Goal: Task Accomplishment & Management: Complete application form

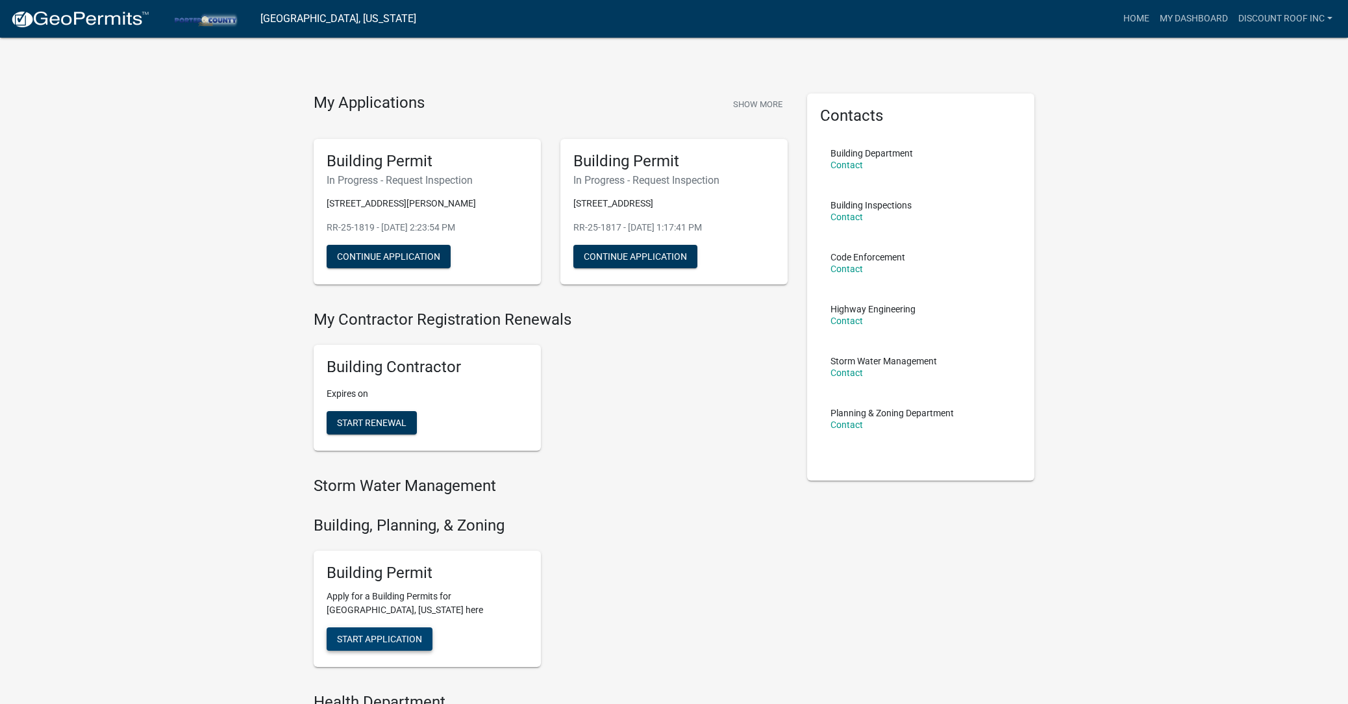
click at [415, 641] on button "Start Application" at bounding box center [380, 638] width 106 height 23
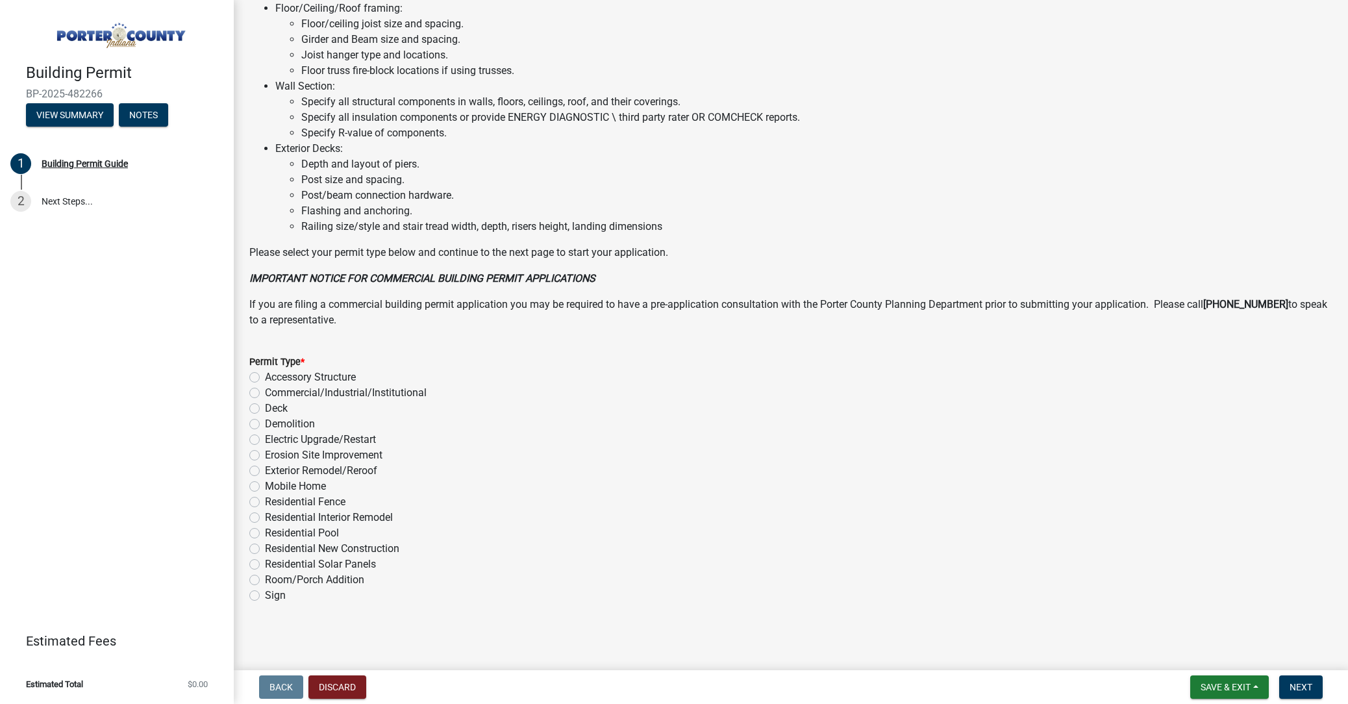
scroll to position [748, 0]
click at [359, 470] on label "Exterior Remodel/Reroof" at bounding box center [321, 472] width 112 height 16
click at [273, 470] on input "Exterior Remodel/Reroof" at bounding box center [269, 468] width 8 height 8
radio input "true"
click at [1294, 678] on button "Next" at bounding box center [1300, 686] width 43 height 23
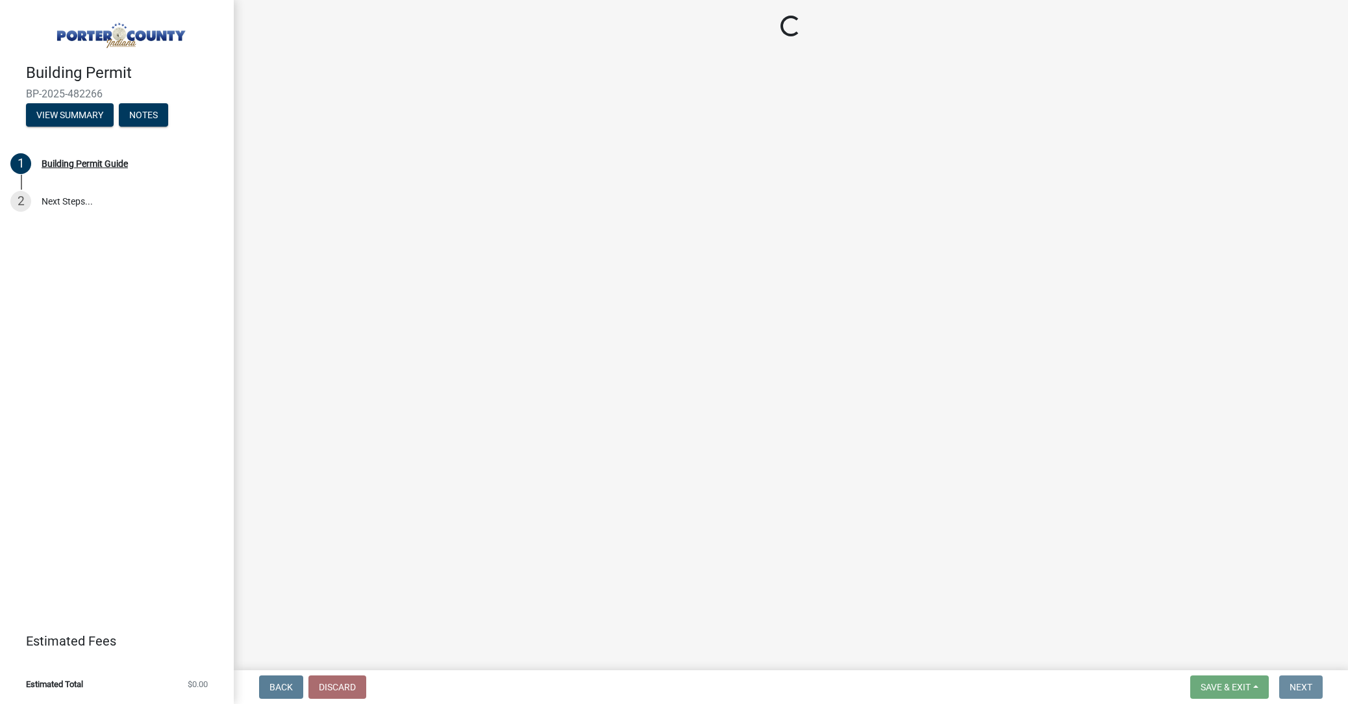
scroll to position [0, 0]
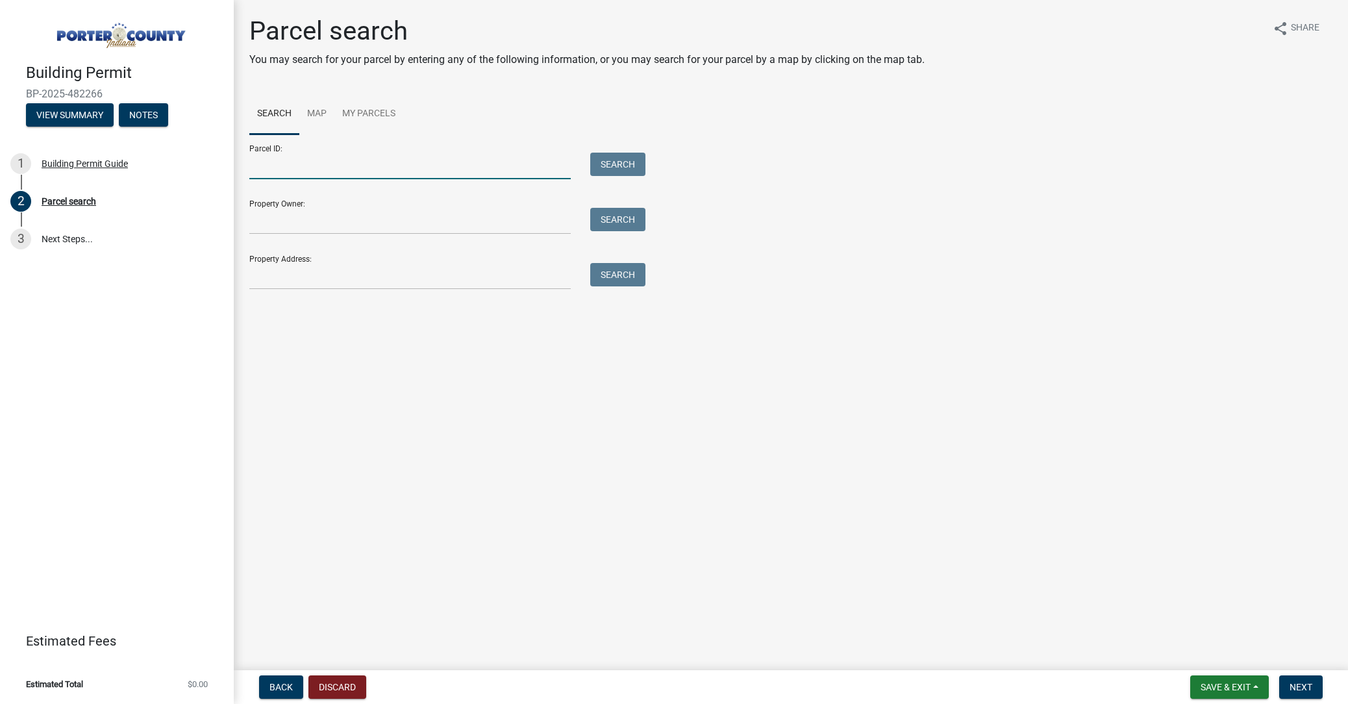
click at [303, 169] on input "Parcel ID:" at bounding box center [409, 166] width 321 height 27
paste input "64-09-30-154-001.000-019"
type input "64-09-30-154-001.000-019"
click at [668, 159] on div "Parcel ID: 64-09-30-154-001.000-019 Search Property Owner: Search Property Addr…" at bounding box center [790, 211] width 1083 height 155
click at [638, 161] on button "Search" at bounding box center [617, 164] width 55 height 23
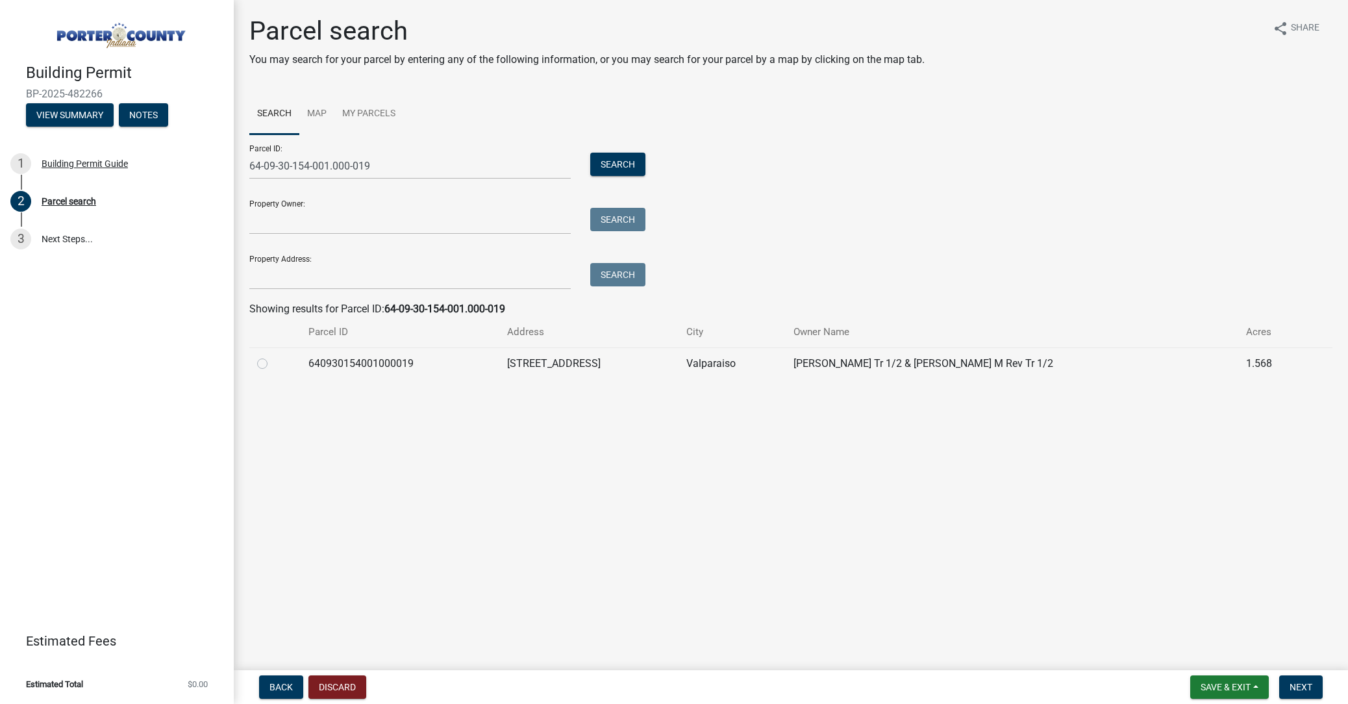
click at [273, 356] on label at bounding box center [273, 356] width 0 height 0
click at [273, 363] on input "radio" at bounding box center [277, 360] width 8 height 8
radio input "true"
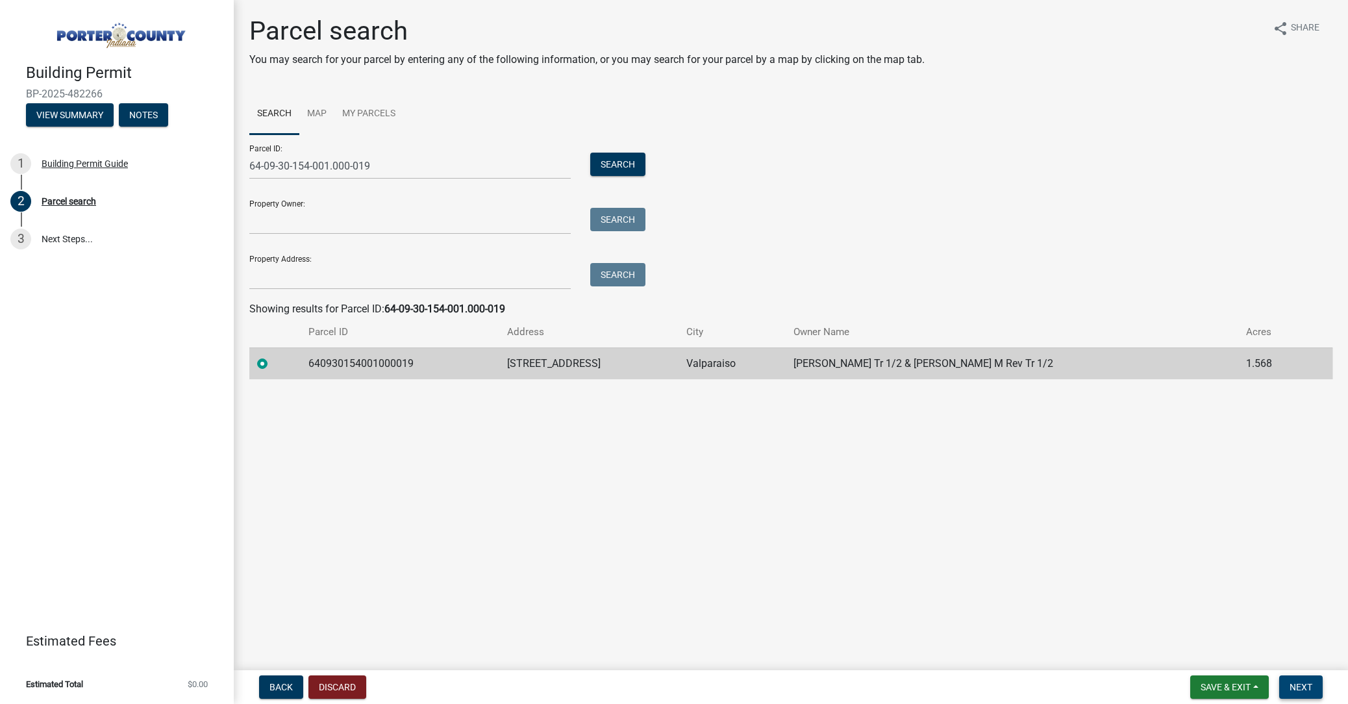
click at [1308, 686] on span "Next" at bounding box center [1300, 687] width 23 height 10
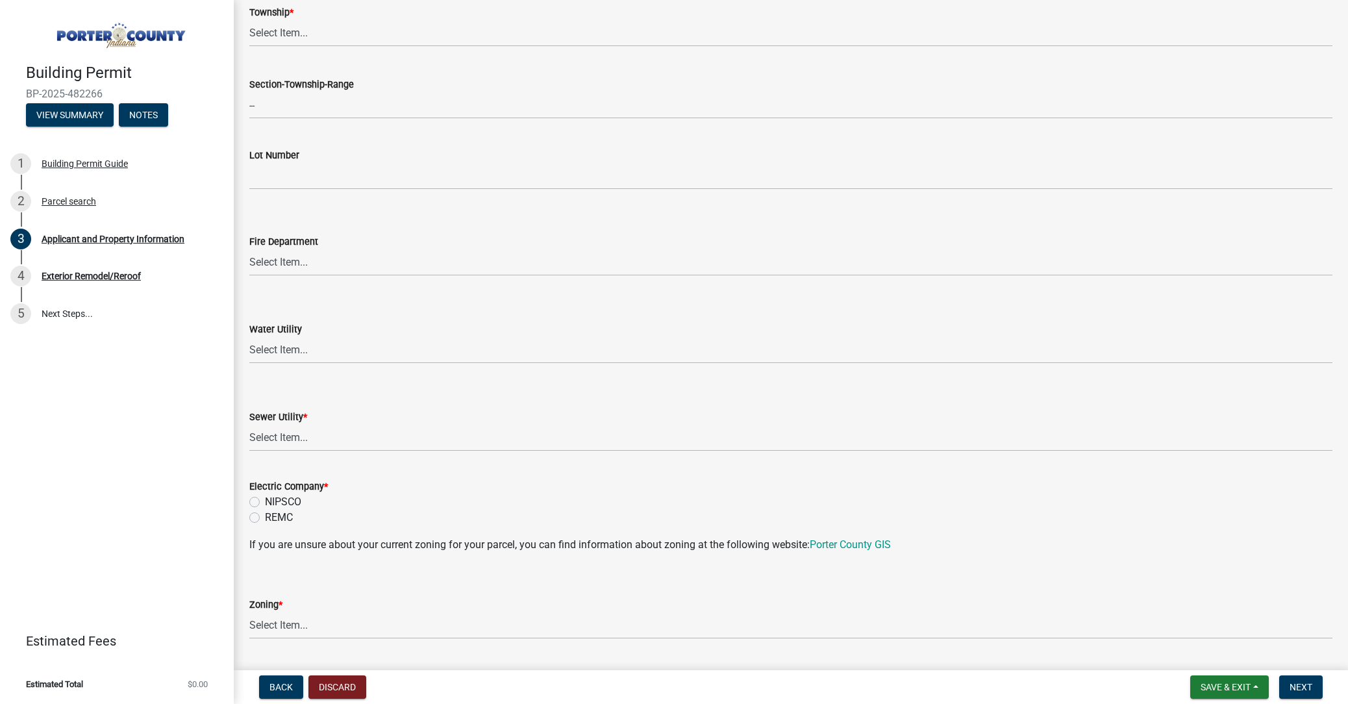
scroll to position [619, 0]
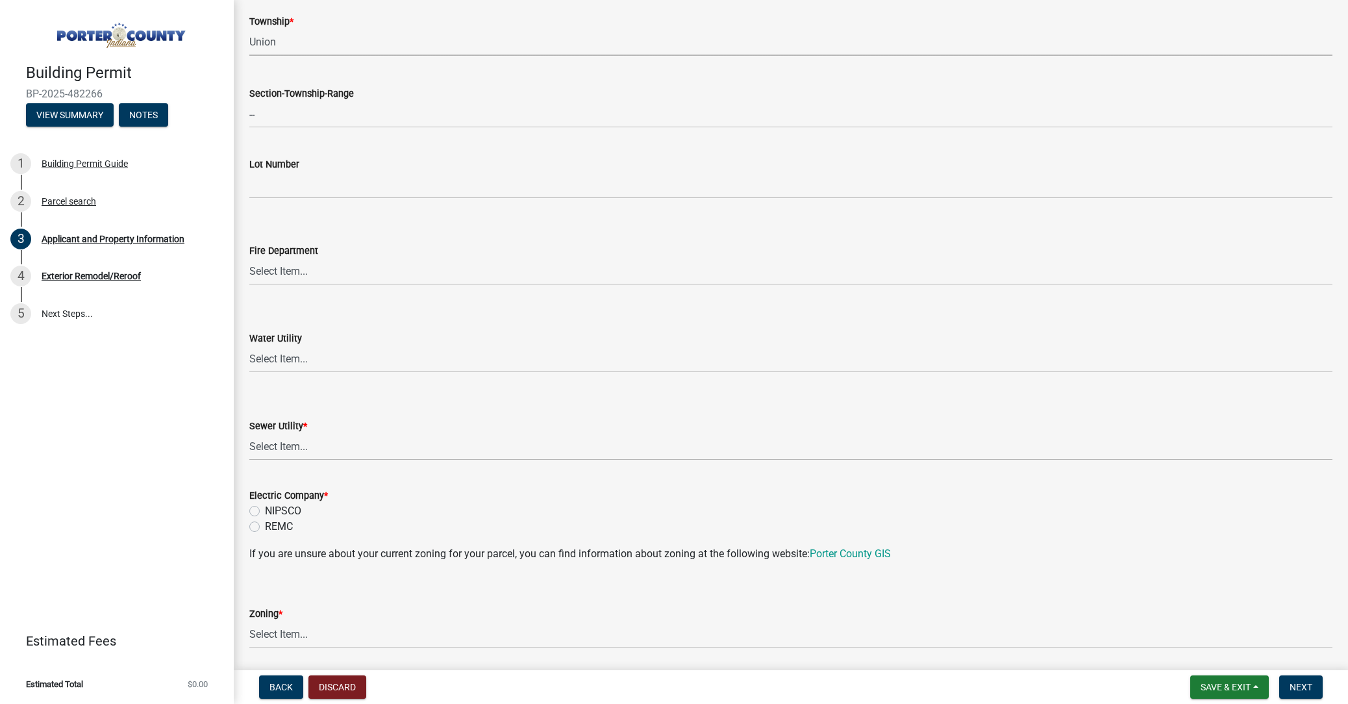
select select "4e6cbcac-7d48-4f78-b019-902ed53214cd"
select select "0ba2db78-5dbf-43b9-a42c-6cccc1e5ba15"
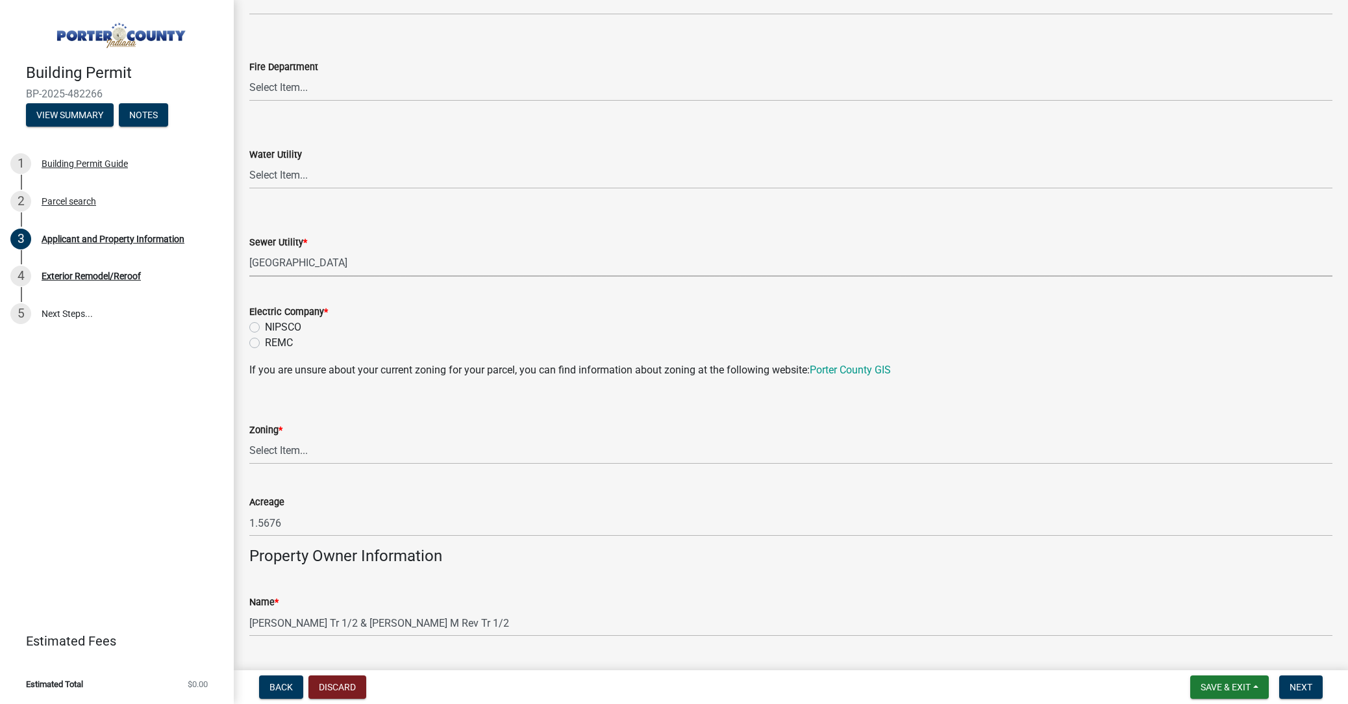
scroll to position [803, 0]
click at [291, 323] on label "NIPSCO" at bounding box center [283, 327] width 36 height 16
click at [273, 323] on input "NIPSCO" at bounding box center [269, 323] width 8 height 8
radio input "true"
select select "271bd504-2c49-4a3f-937e-0db1d3436bac"
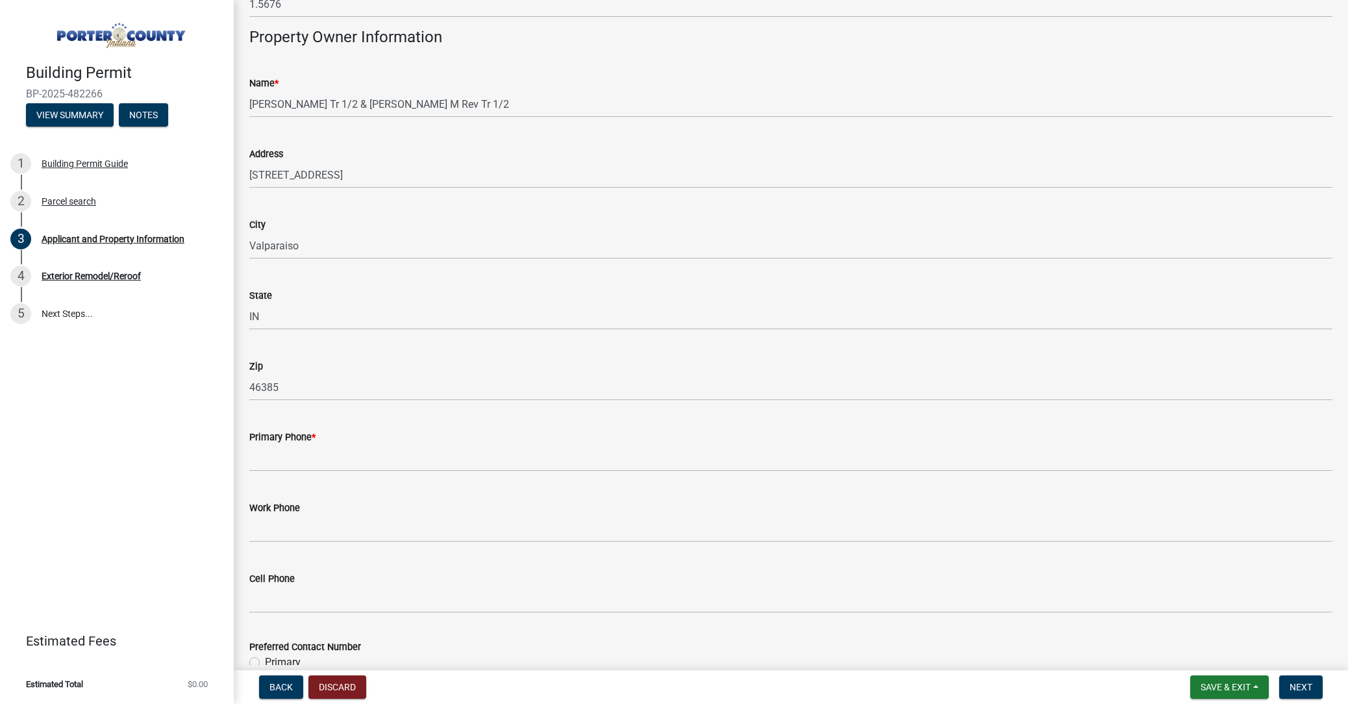
scroll to position [1324, 0]
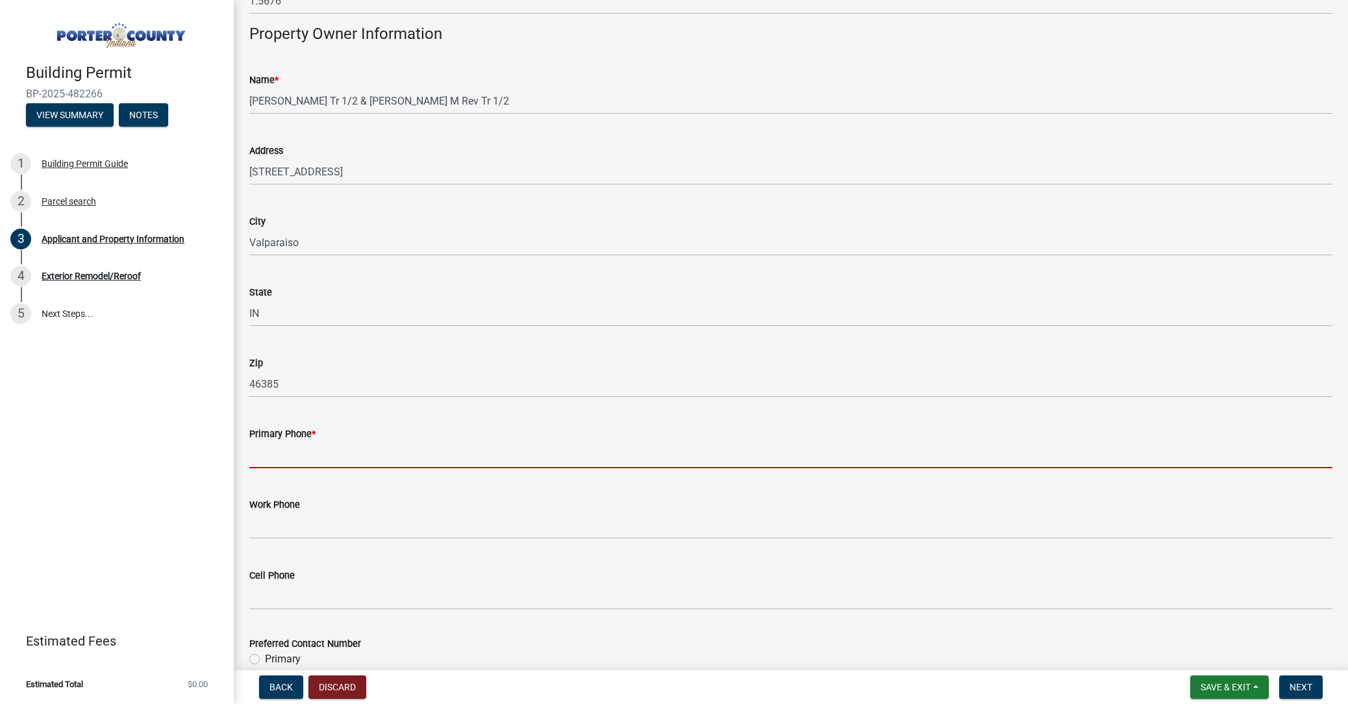
click at [389, 450] on input "Primary Phone *" at bounding box center [790, 454] width 1083 height 27
paste input "[PHONE_NUMBER]"
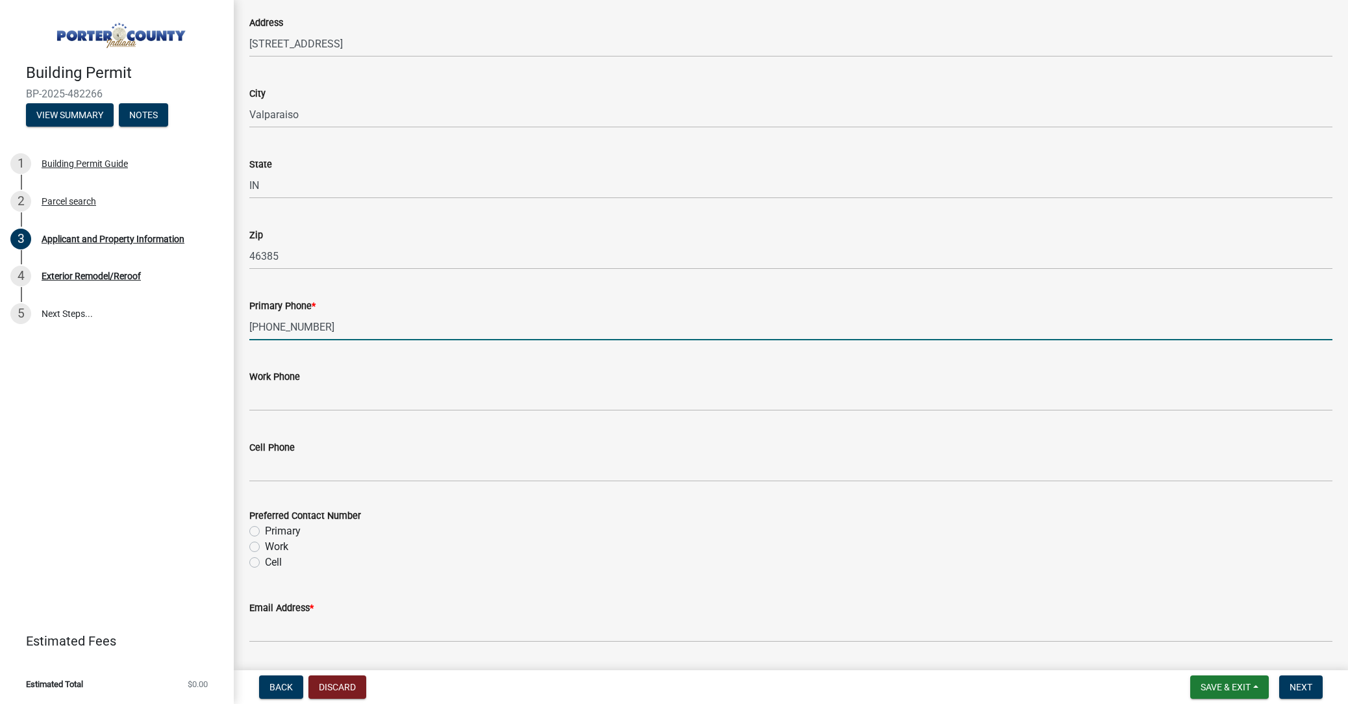
scroll to position [1497, 0]
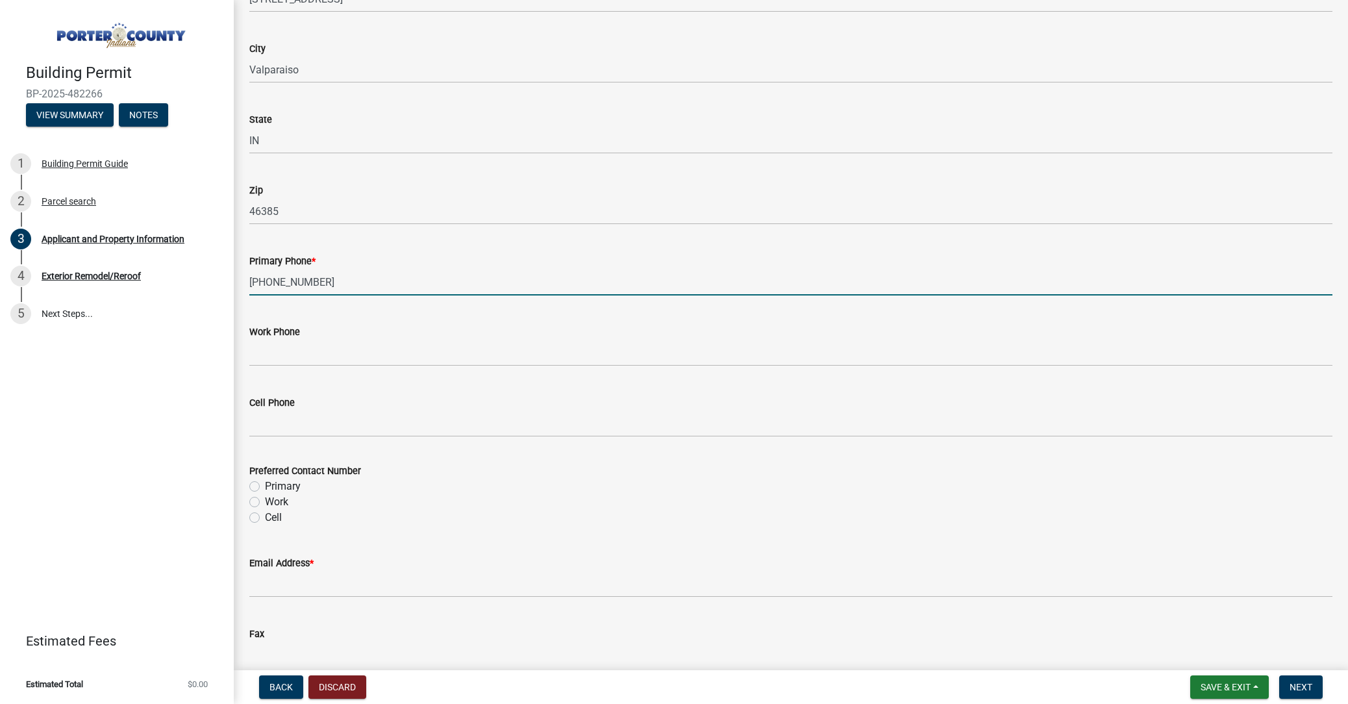
type input "[PHONE_NUMBER]"
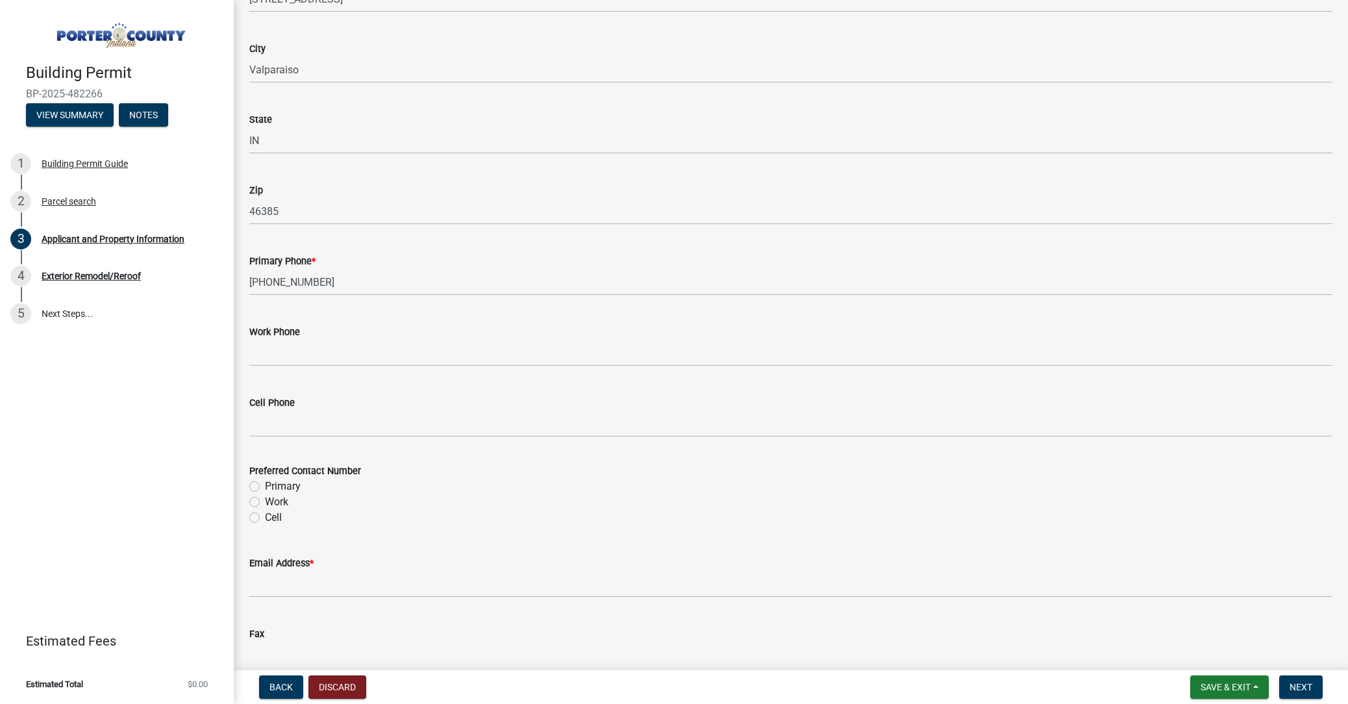
drag, startPoint x: 280, startPoint y: 476, endPoint x: 281, endPoint y: 489, distance: 13.0
click at [280, 476] on div "Preferred Contact Number" at bounding box center [790, 471] width 1083 height 16
click at [282, 487] on label "Primary" at bounding box center [283, 486] width 36 height 16
click at [273, 487] on input "Primary" at bounding box center [269, 482] width 8 height 8
radio input "true"
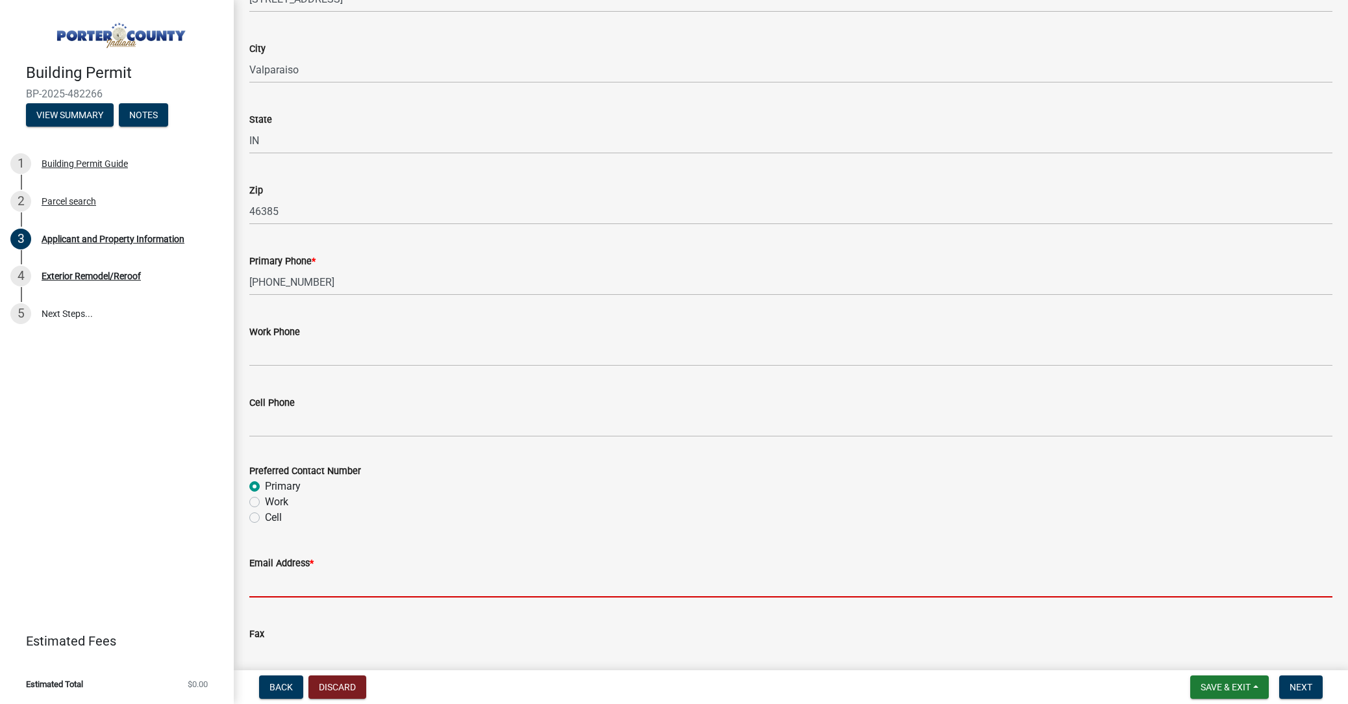
click at [311, 578] on input "Email Address *" at bounding box center [790, 584] width 1083 height 27
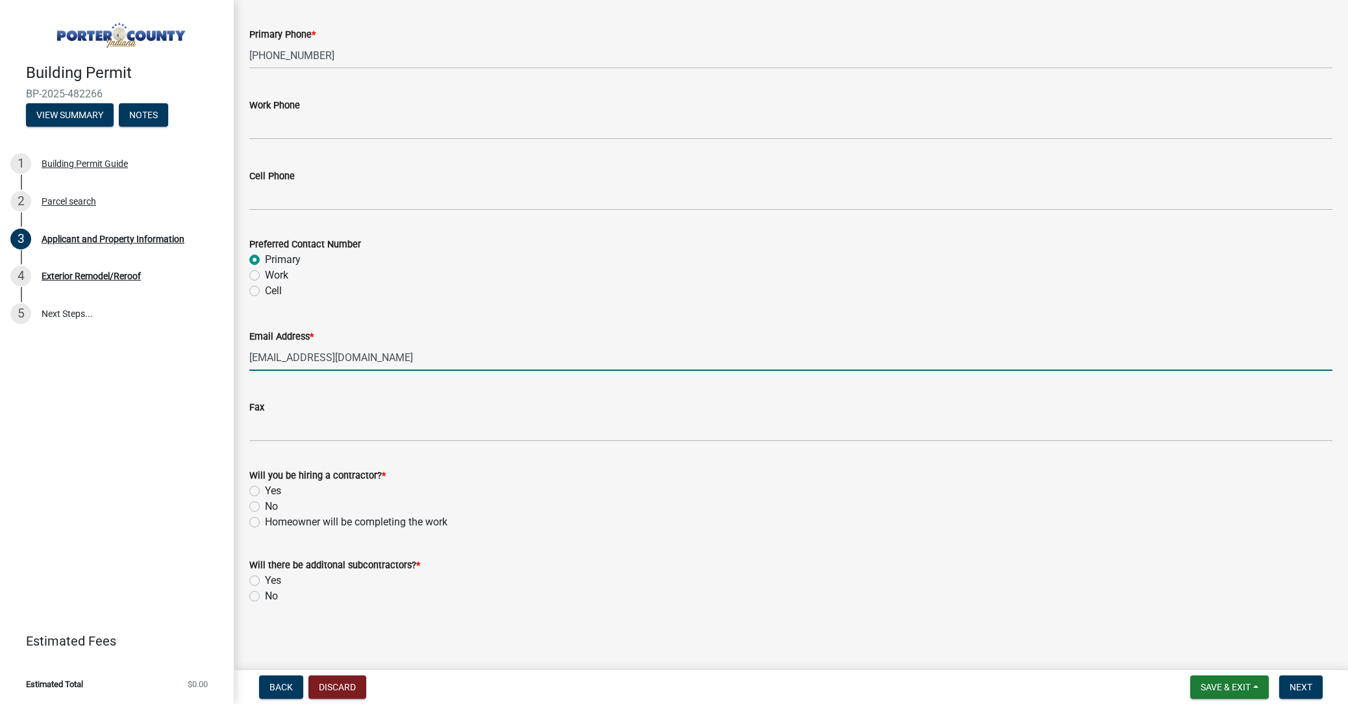
scroll to position [0, 0]
type input "[EMAIL_ADDRESS][DOMAIN_NAME]"
click at [281, 486] on div "Yes" at bounding box center [790, 491] width 1083 height 16
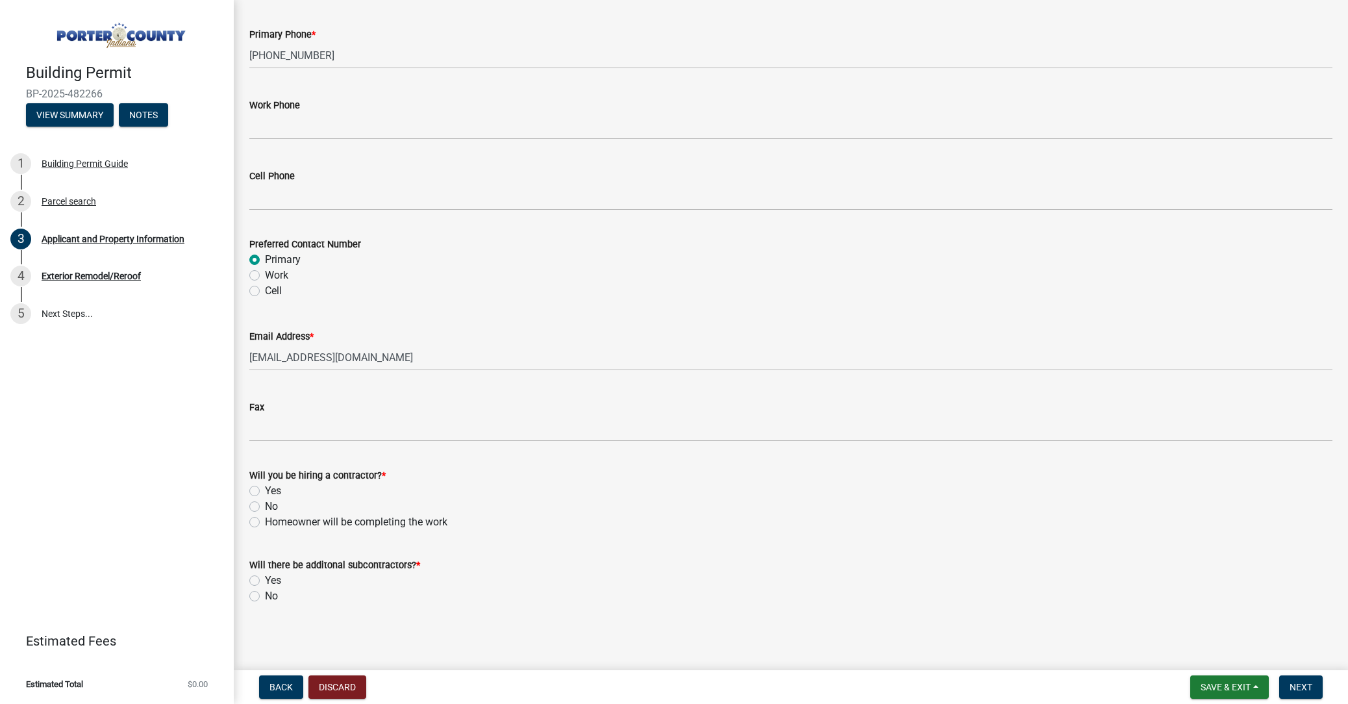
click at [275, 489] on label "Yes" at bounding box center [273, 491] width 16 height 16
click at [273, 489] on input "Yes" at bounding box center [269, 487] width 8 height 8
radio input "true"
click at [262, 595] on div "No" at bounding box center [790, 596] width 1083 height 16
click at [273, 593] on label "No" at bounding box center [271, 596] width 13 height 16
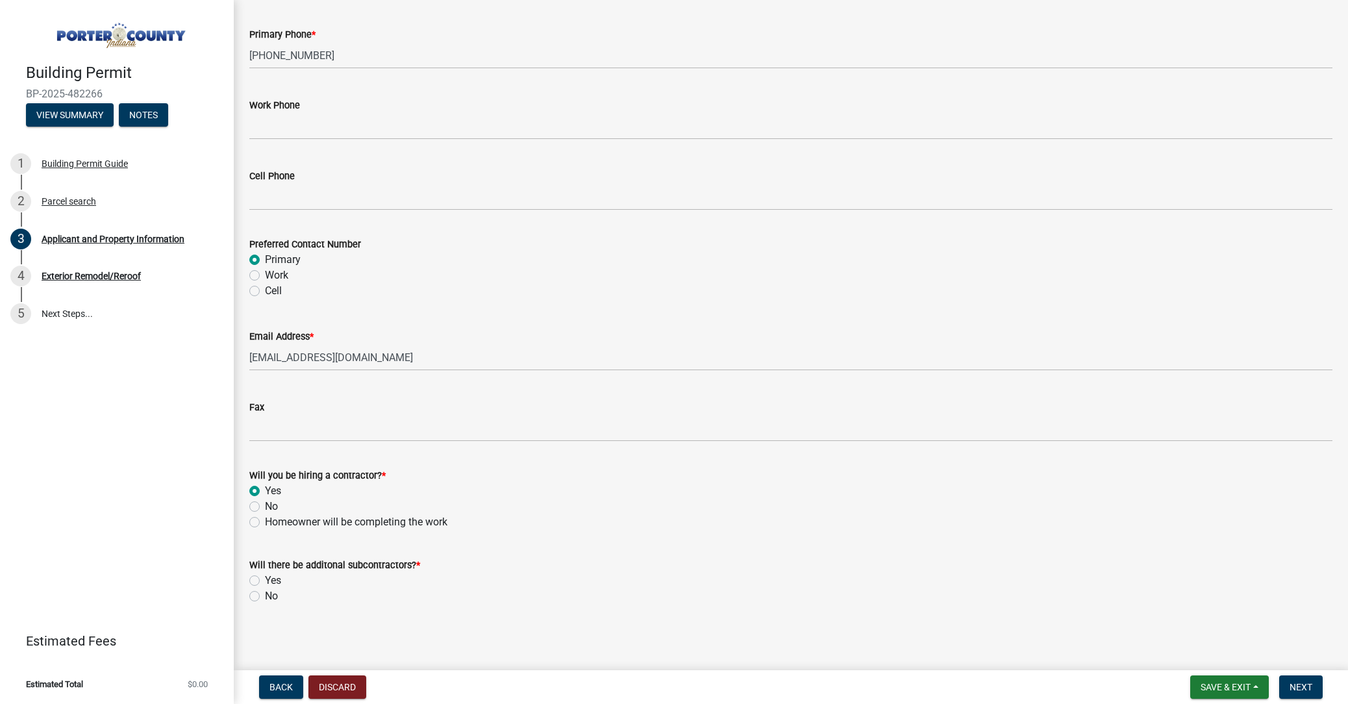
click at [273, 593] on input "No" at bounding box center [269, 592] width 8 height 8
radio input "true"
click at [1304, 680] on button "Next" at bounding box center [1300, 686] width 43 height 23
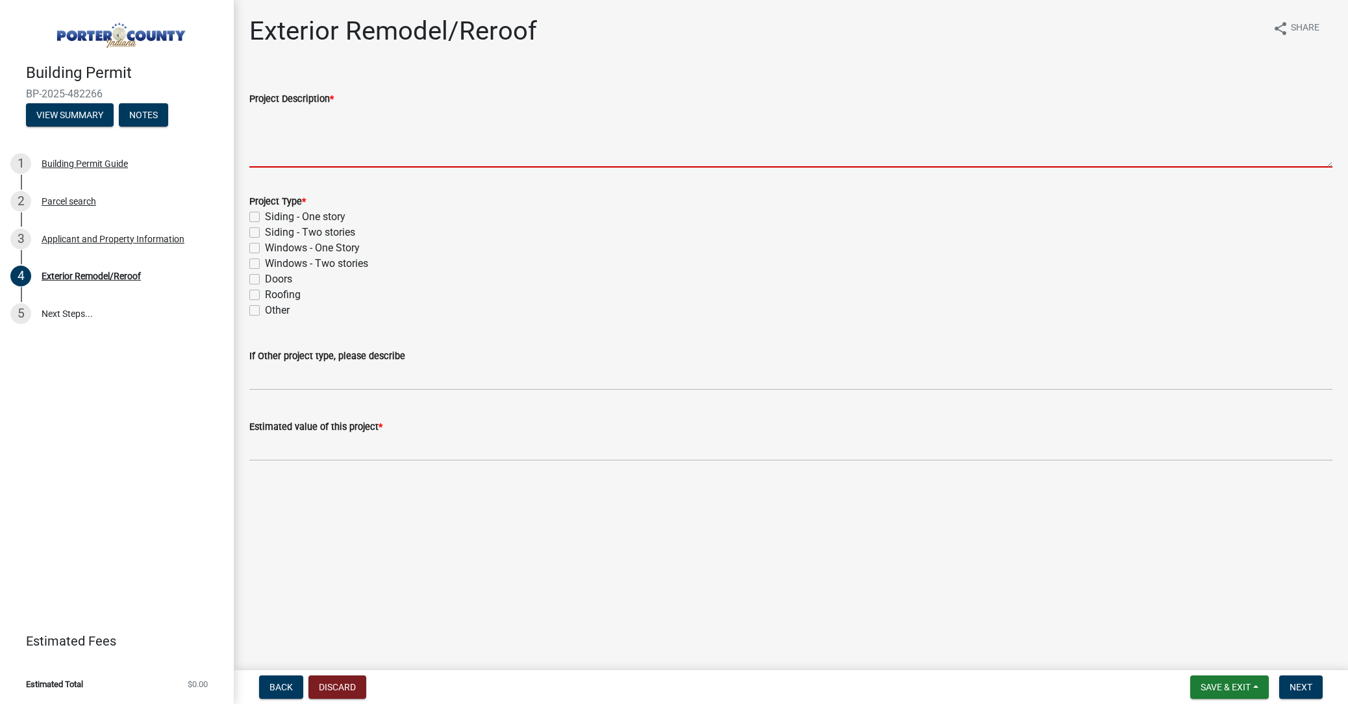
click at [342, 115] on textarea "Project Description *" at bounding box center [790, 136] width 1083 height 61
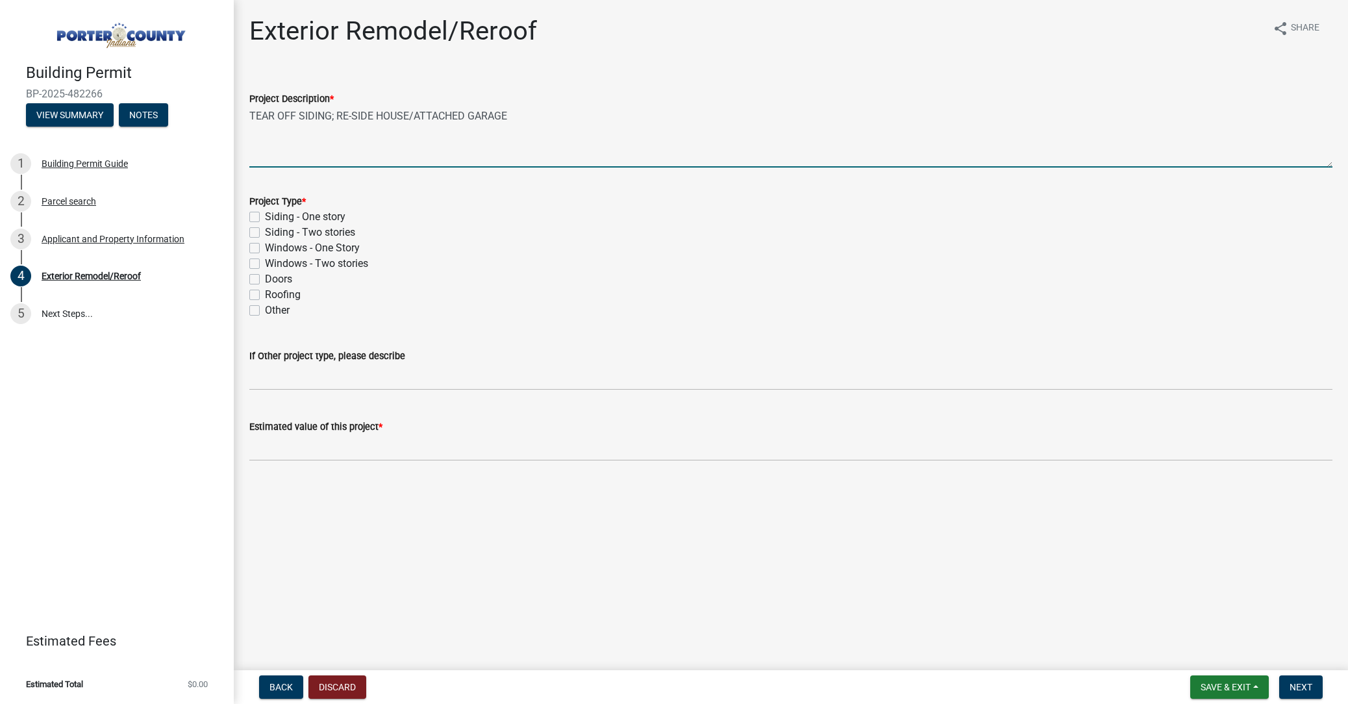
type textarea "TEAR OFF SIDING; RE-SIDE HOUSE/ATTACHED GARAGE"
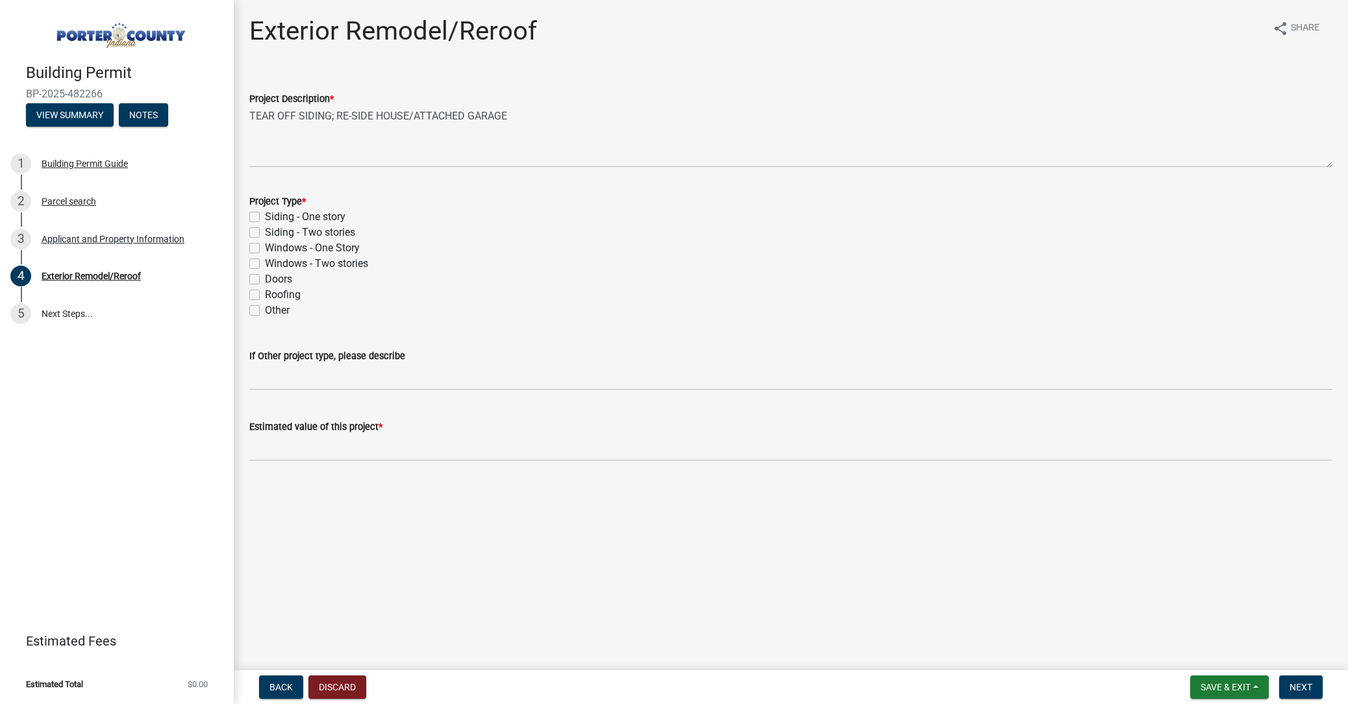
click at [305, 232] on label "Siding - Two stories" at bounding box center [310, 233] width 90 height 16
click at [273, 232] on input "Siding - Two stories" at bounding box center [269, 229] width 8 height 8
checkbox input "true"
checkbox input "false"
checkbox input "true"
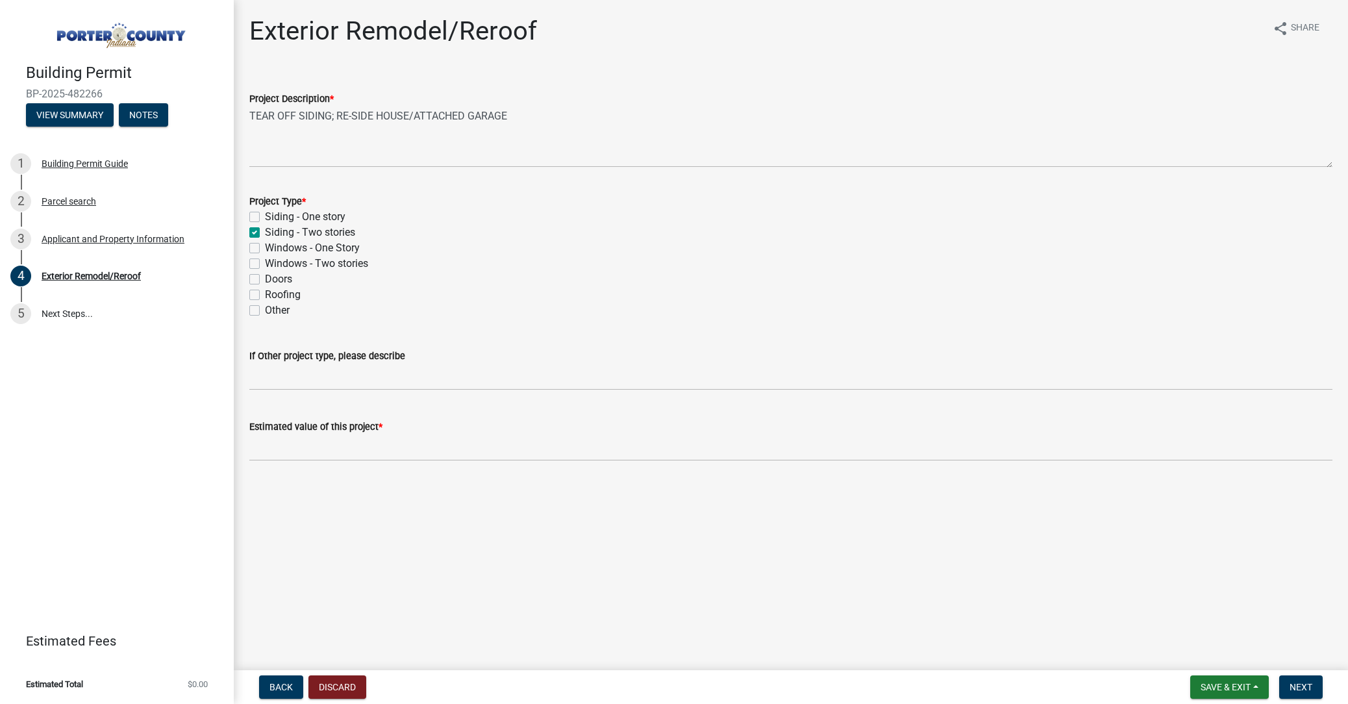
checkbox input "false"
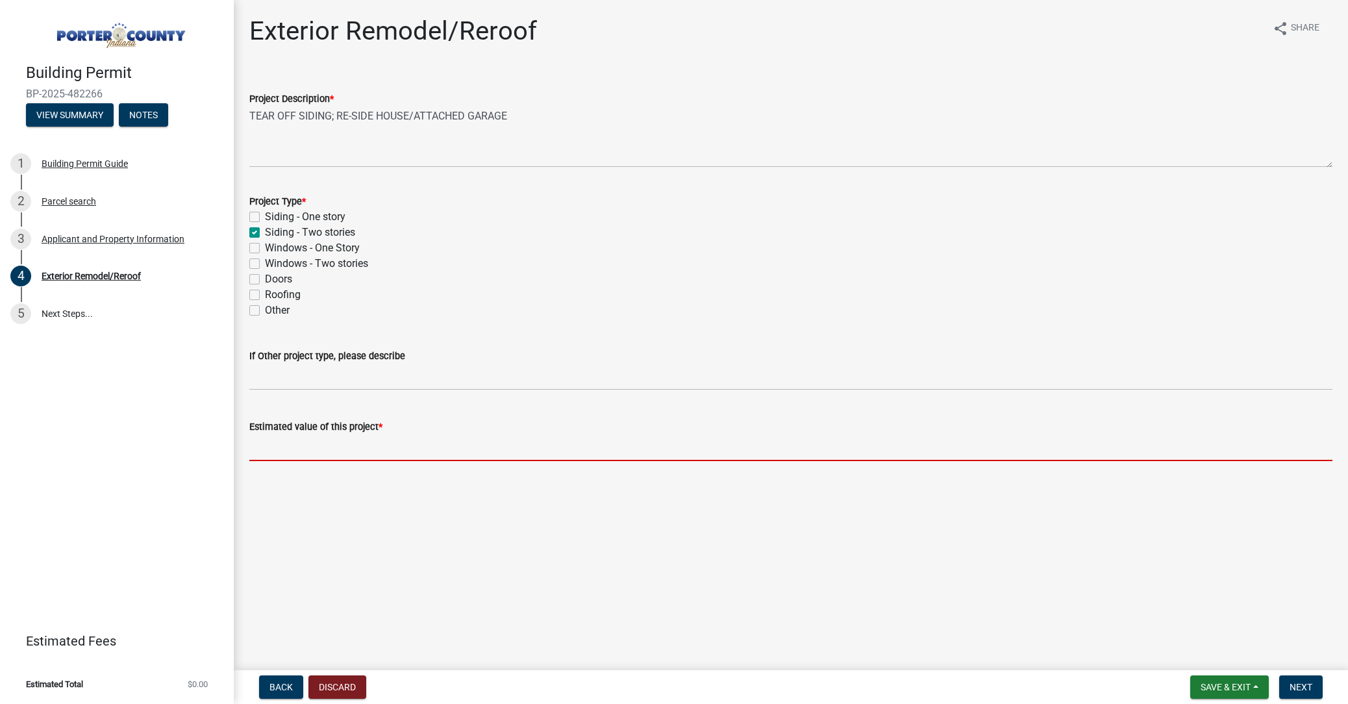
click at [362, 449] on input "text" at bounding box center [790, 447] width 1083 height 27
paste input "48,850.00"
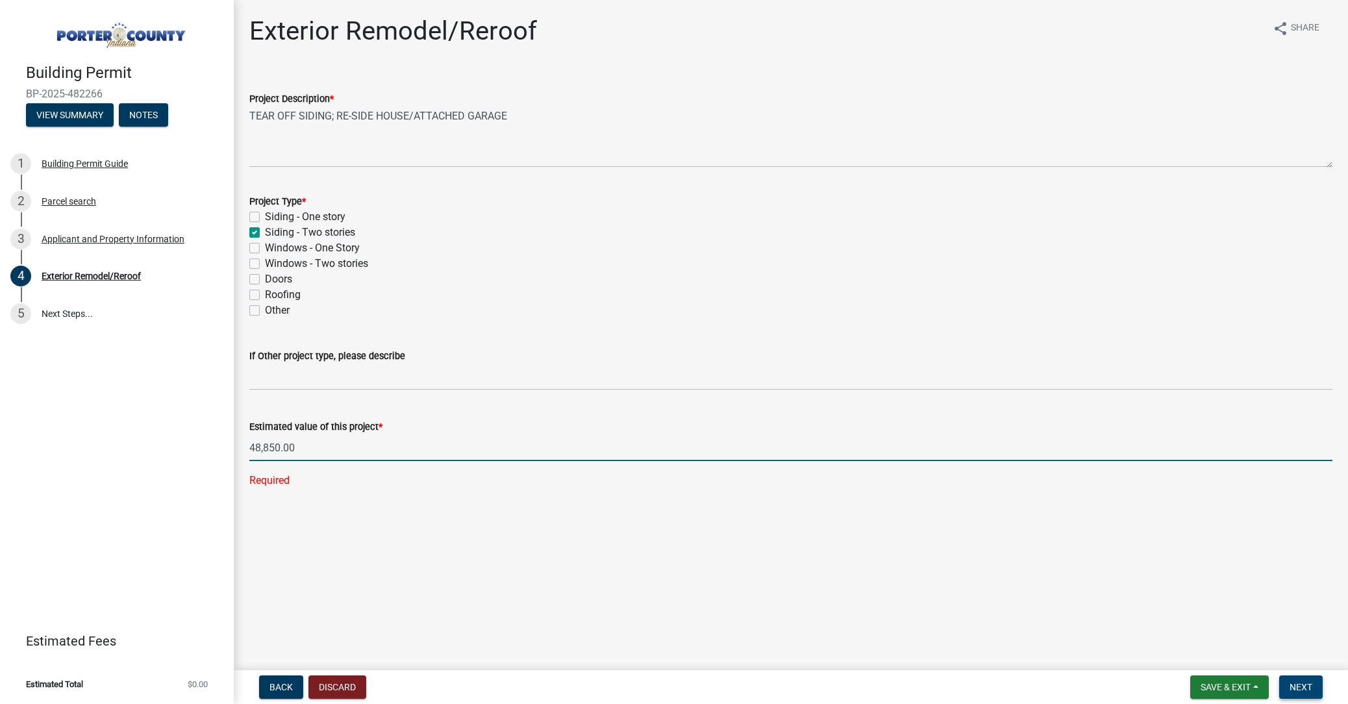
type input "48850"
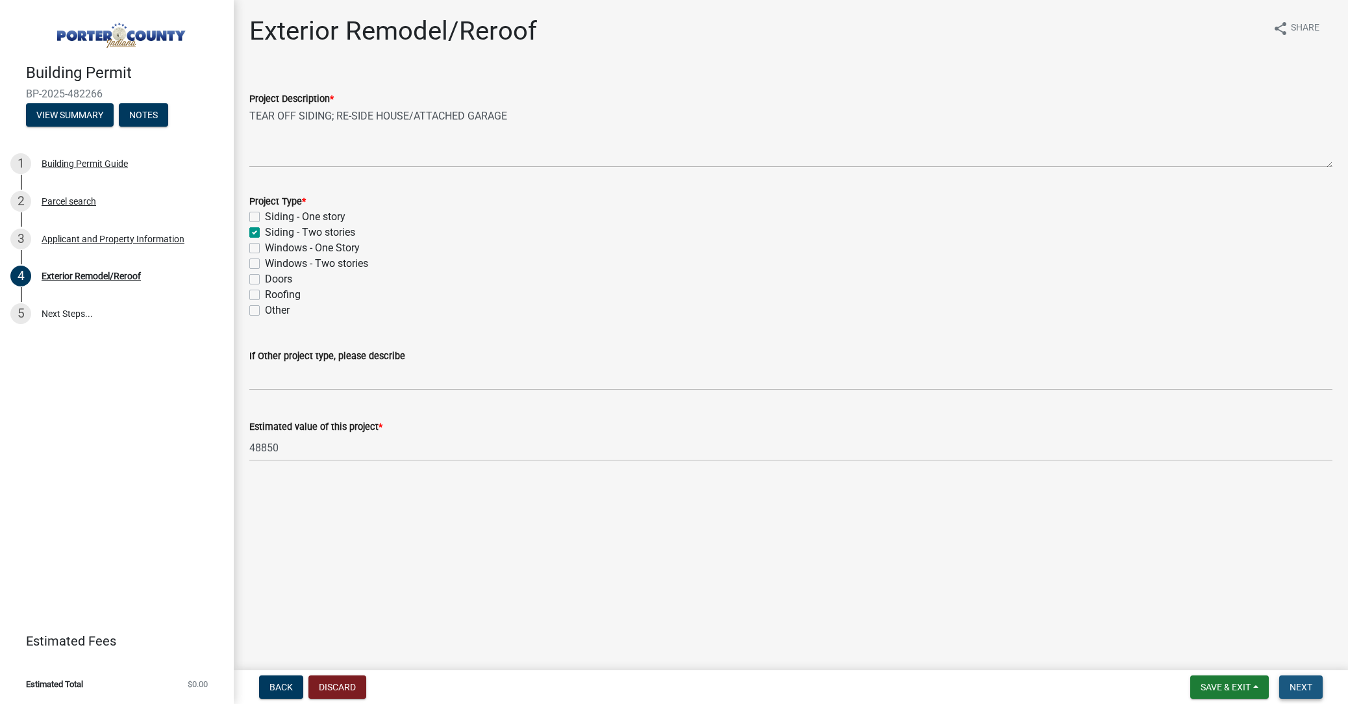
click at [1321, 682] on button "Next" at bounding box center [1300, 686] width 43 height 23
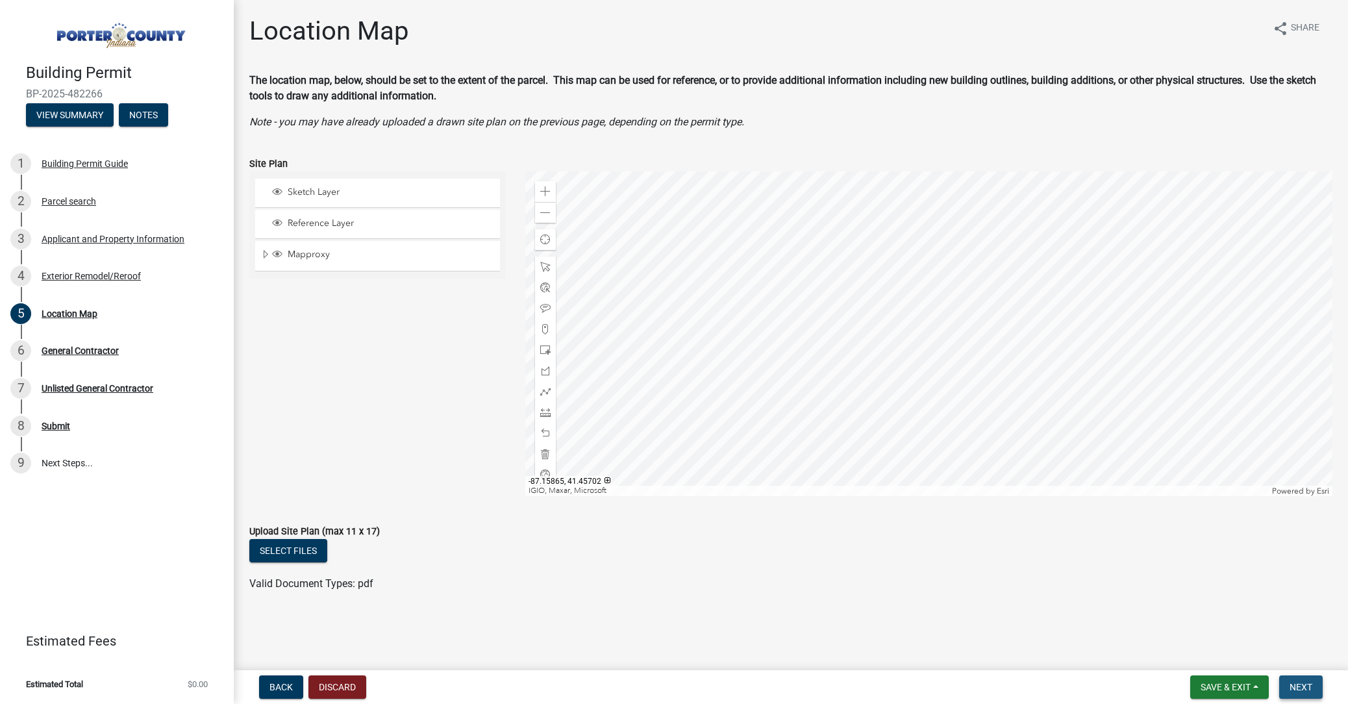
click at [1302, 686] on span "Next" at bounding box center [1300, 687] width 23 height 10
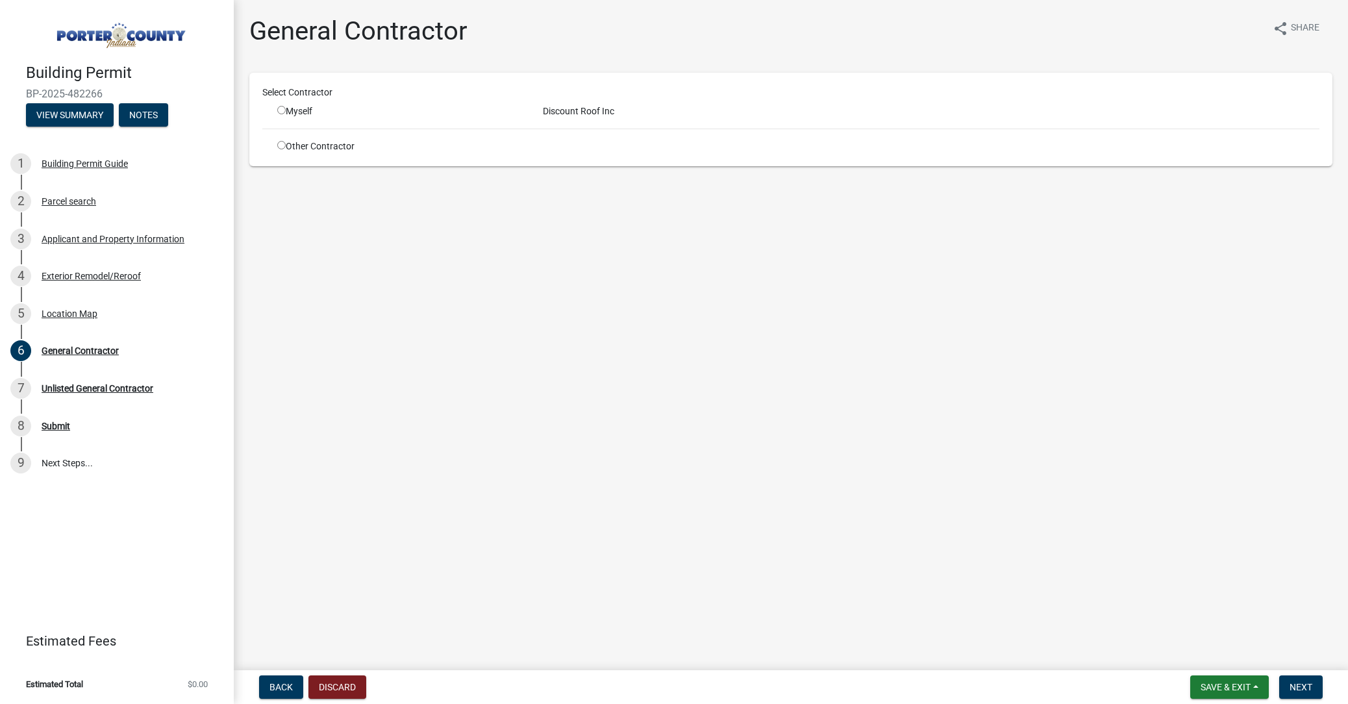
click at [282, 112] on input "radio" at bounding box center [281, 110] width 8 height 8
radio input "true"
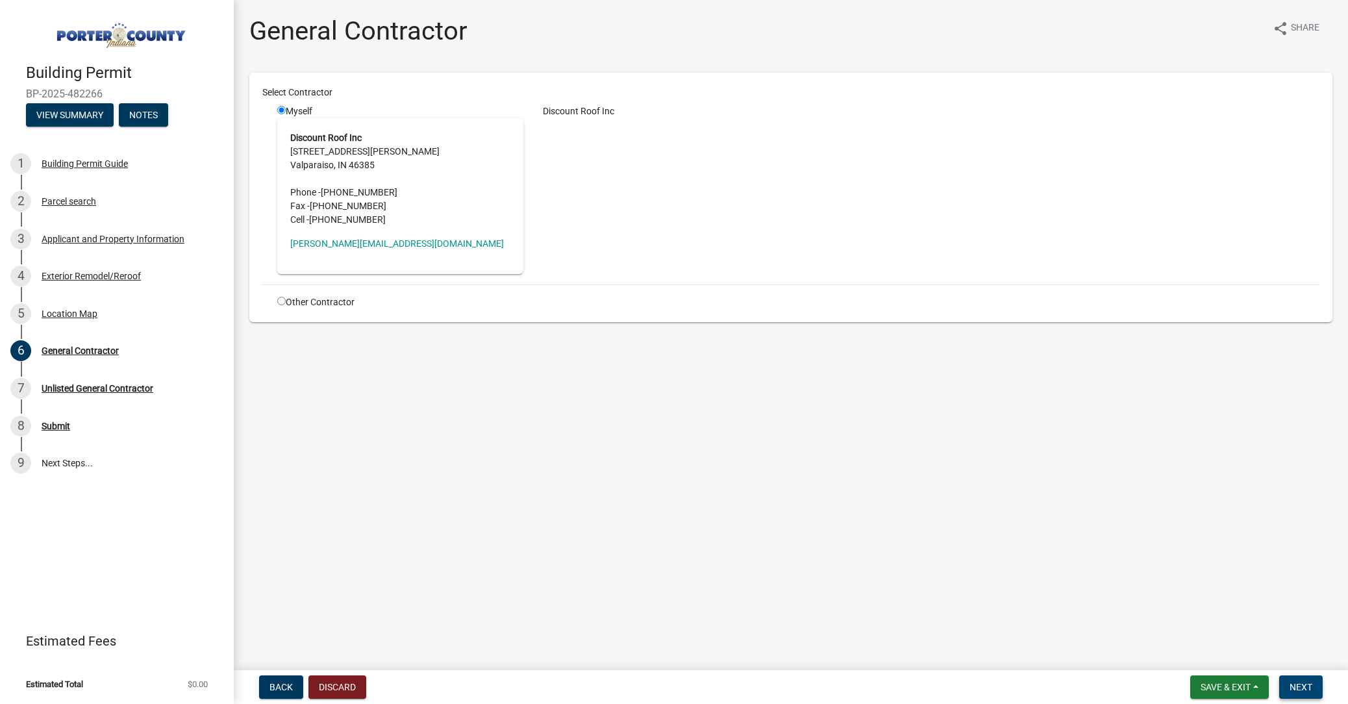
click at [1306, 691] on span "Next" at bounding box center [1300, 687] width 23 height 10
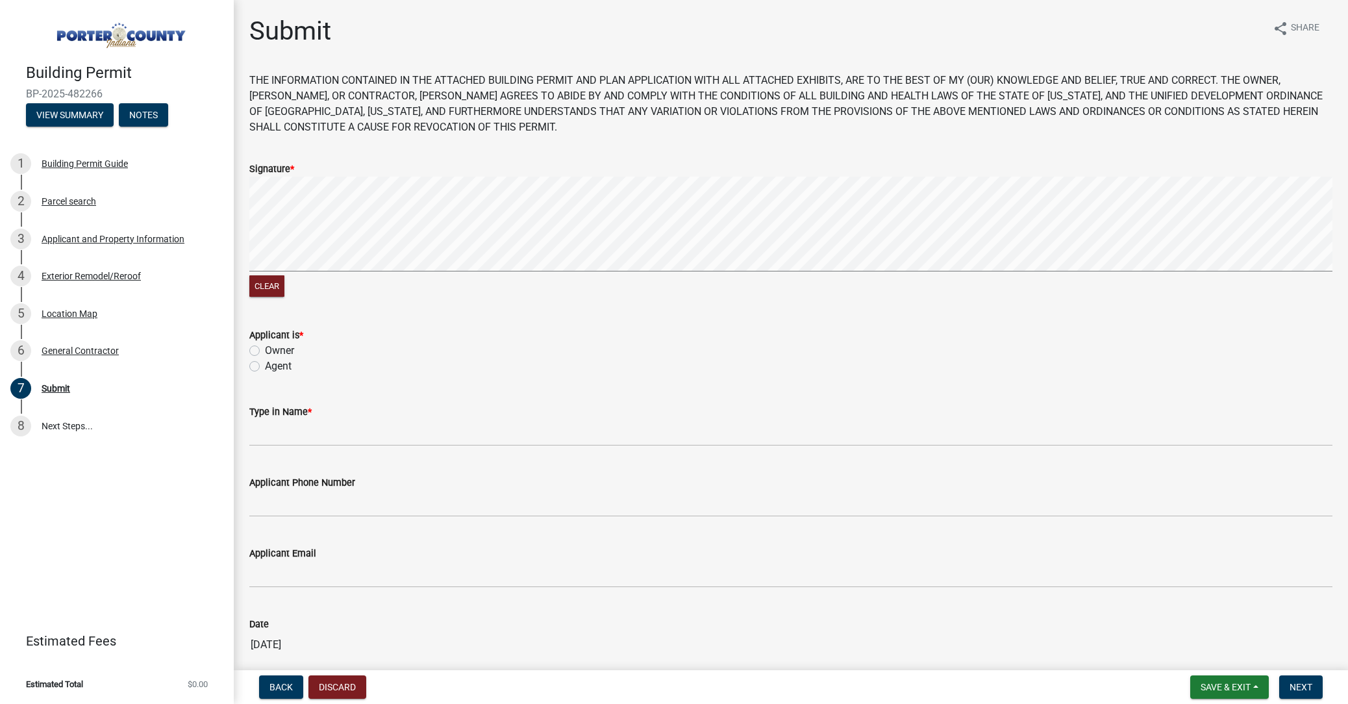
click at [285, 364] on label "Agent" at bounding box center [278, 366] width 27 height 16
click at [273, 364] on input "Agent" at bounding box center [269, 362] width 8 height 8
radio input "true"
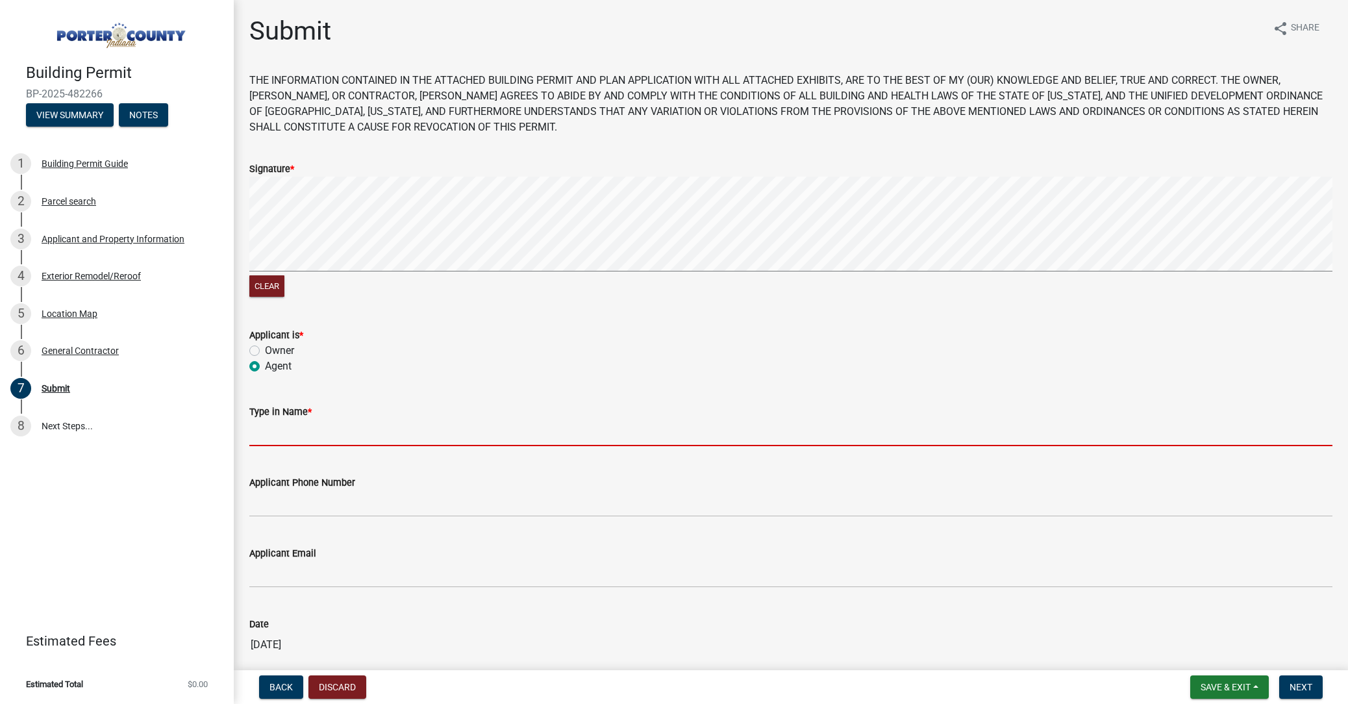
click at [295, 434] on input "Type in Name *" at bounding box center [790, 432] width 1083 height 27
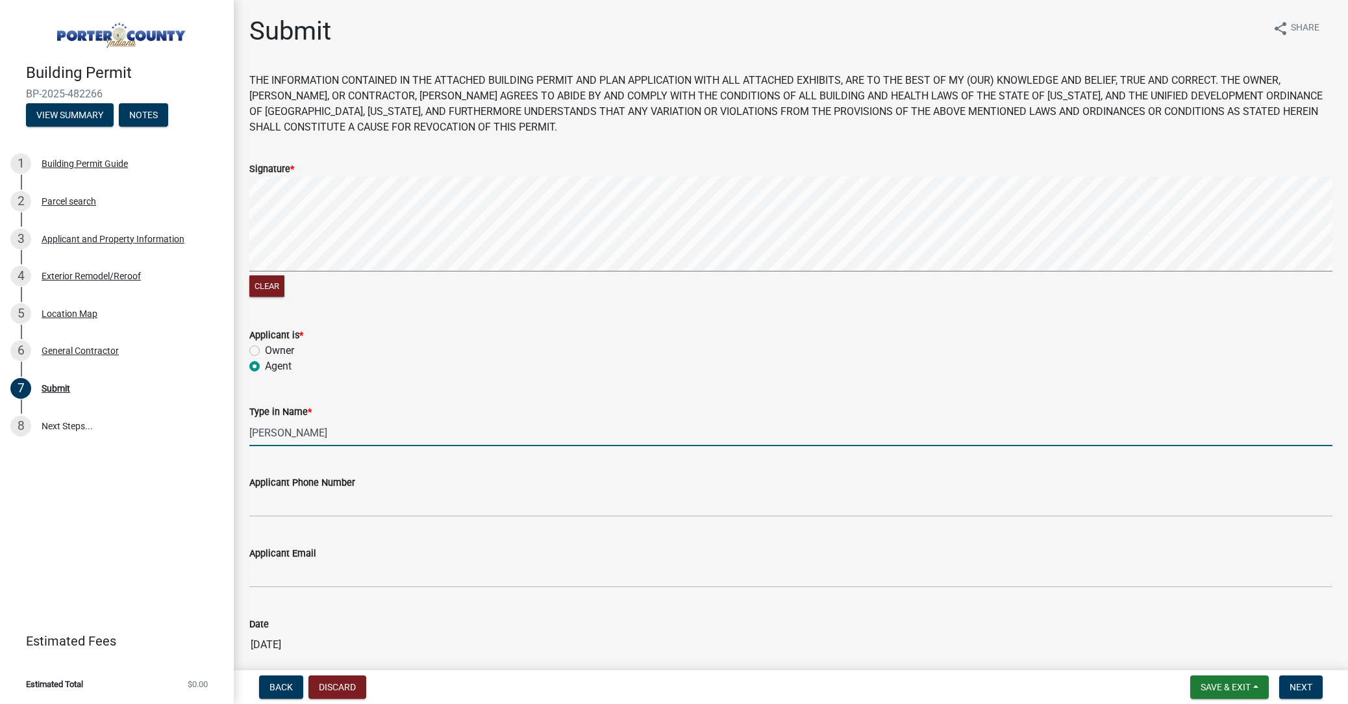
type input "[PERSON_NAME]"
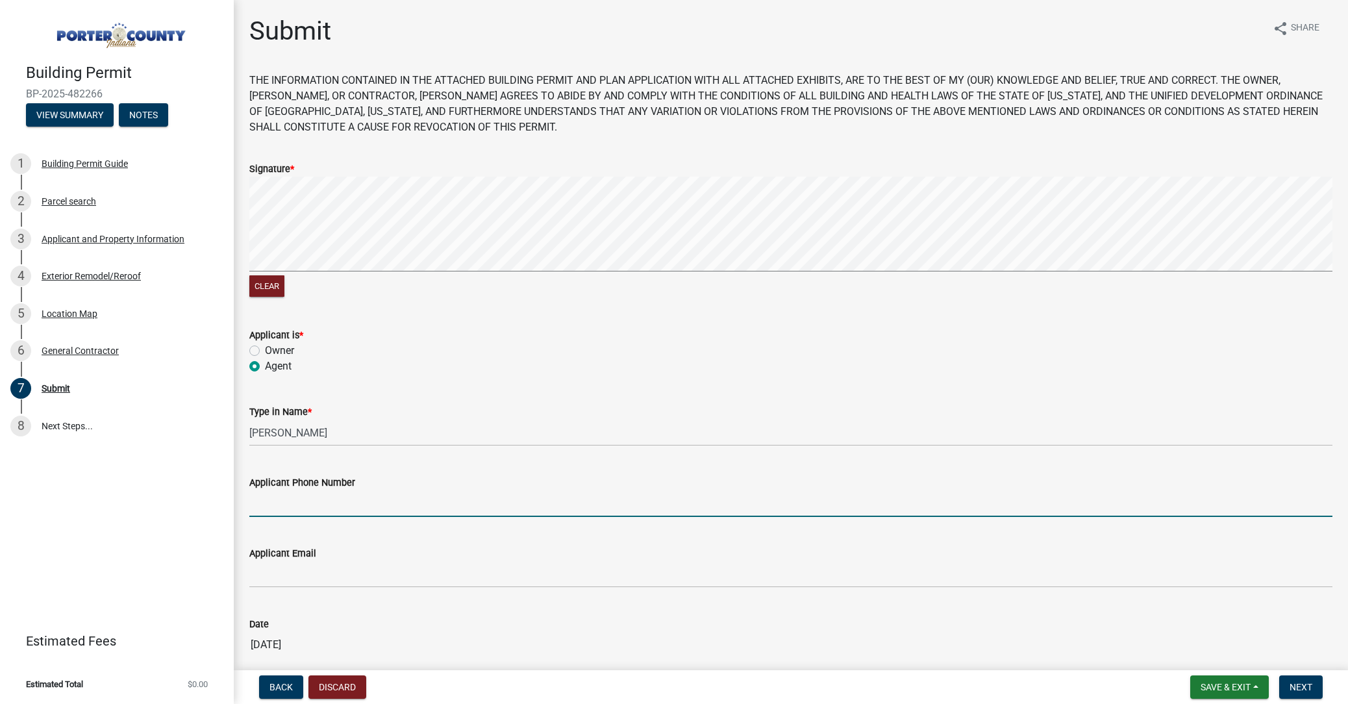
click at [323, 504] on input "Applicant Phone Number" at bounding box center [790, 503] width 1083 height 27
type input "2192992563"
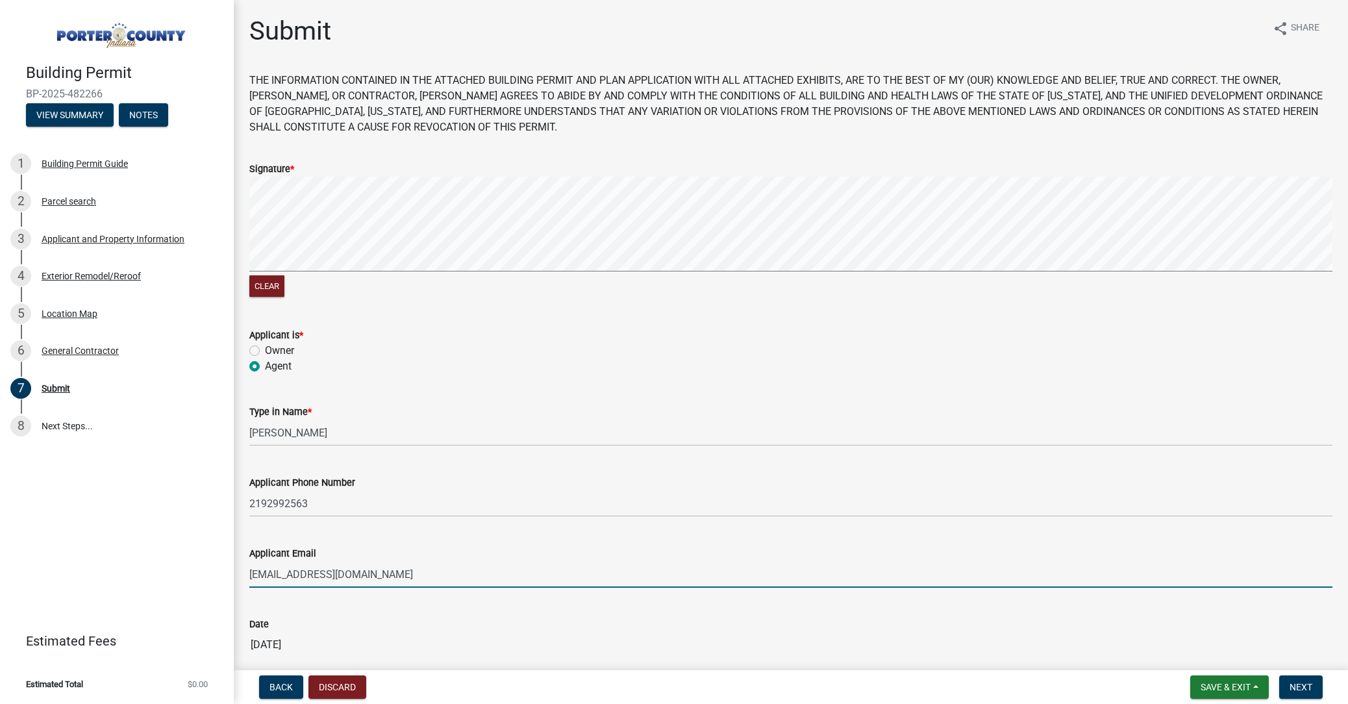
click at [285, 574] on input "[EMAIL_ADDRESS][DOMAIN_NAME]" at bounding box center [790, 574] width 1083 height 27
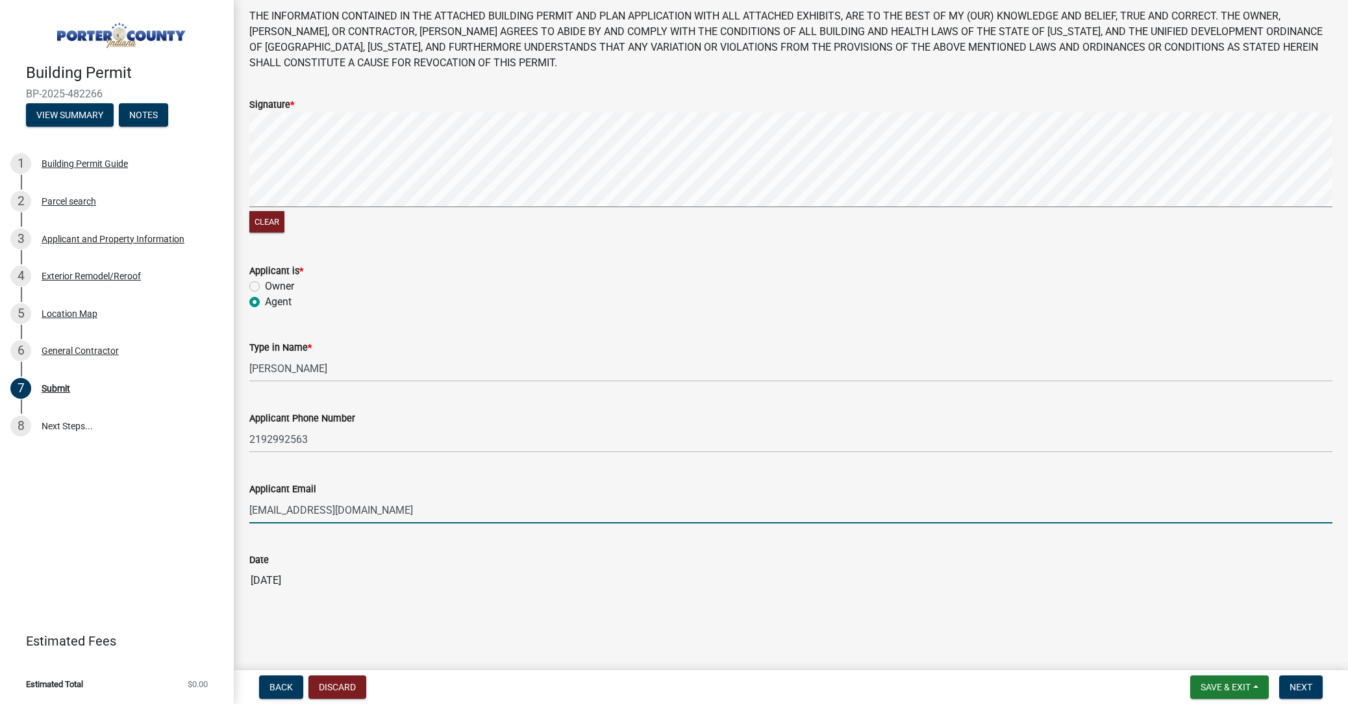
scroll to position [64, 0]
type input "[EMAIL_ADDRESS][DOMAIN_NAME]"
click at [1321, 690] on button "Next" at bounding box center [1300, 686] width 43 height 23
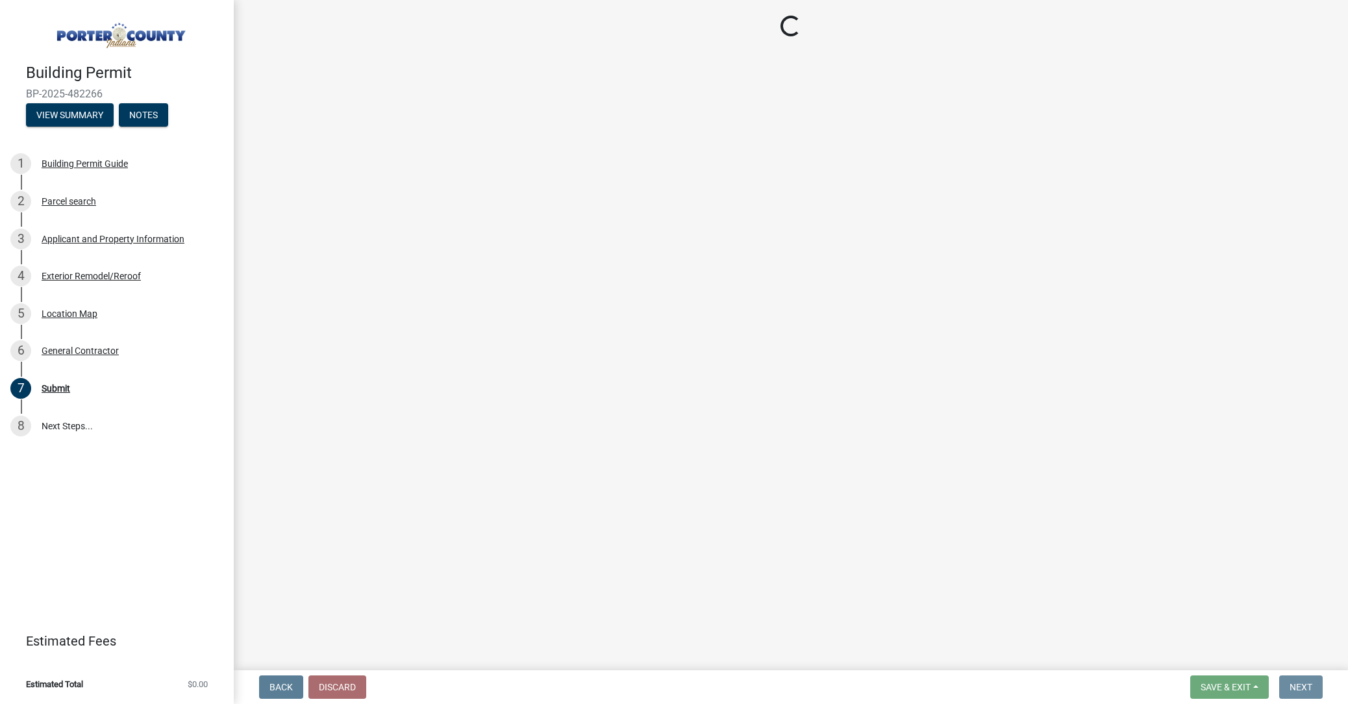
scroll to position [0, 0]
